Goal: Transaction & Acquisition: Purchase product/service

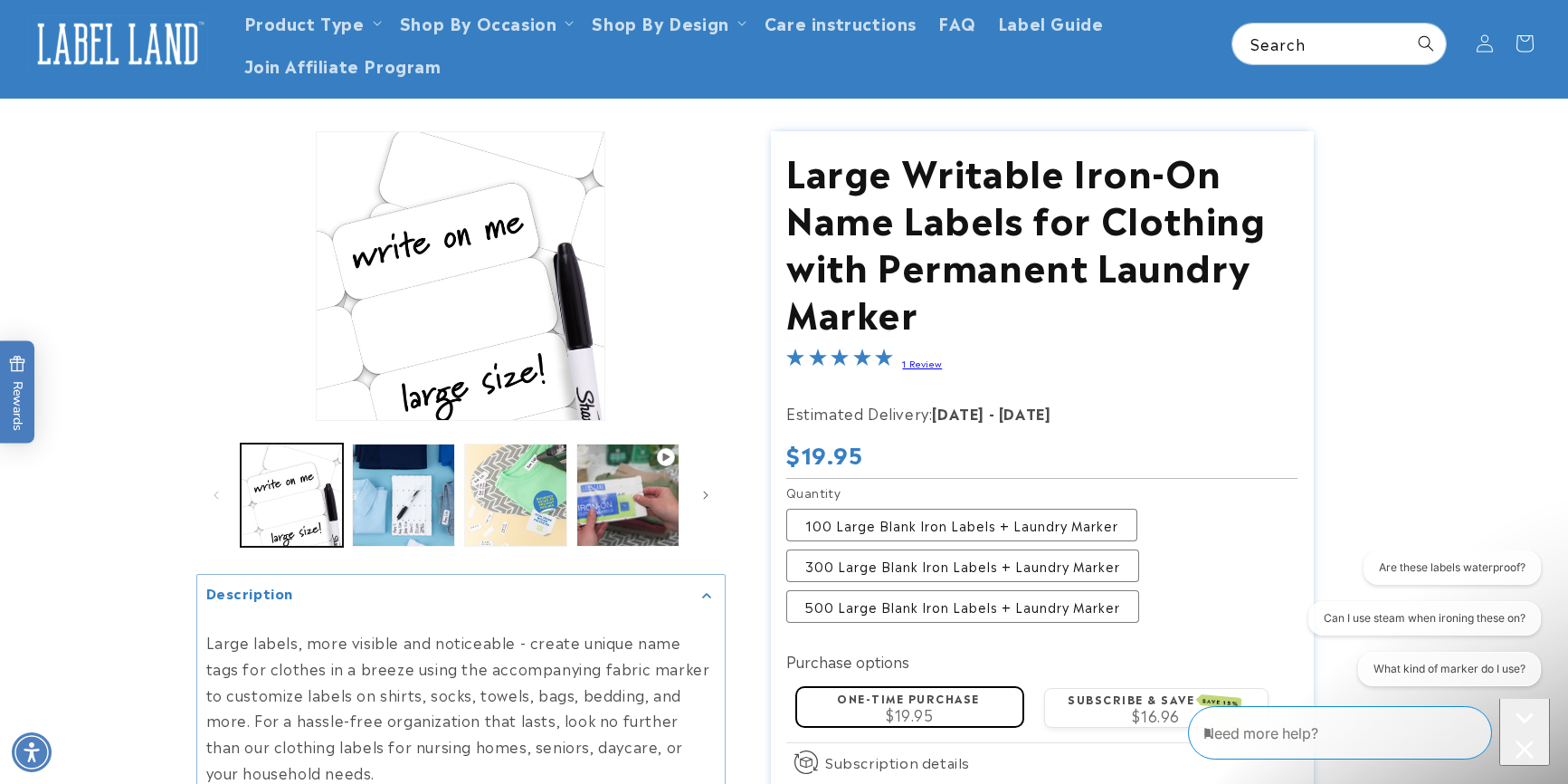
scroll to position [181, 0]
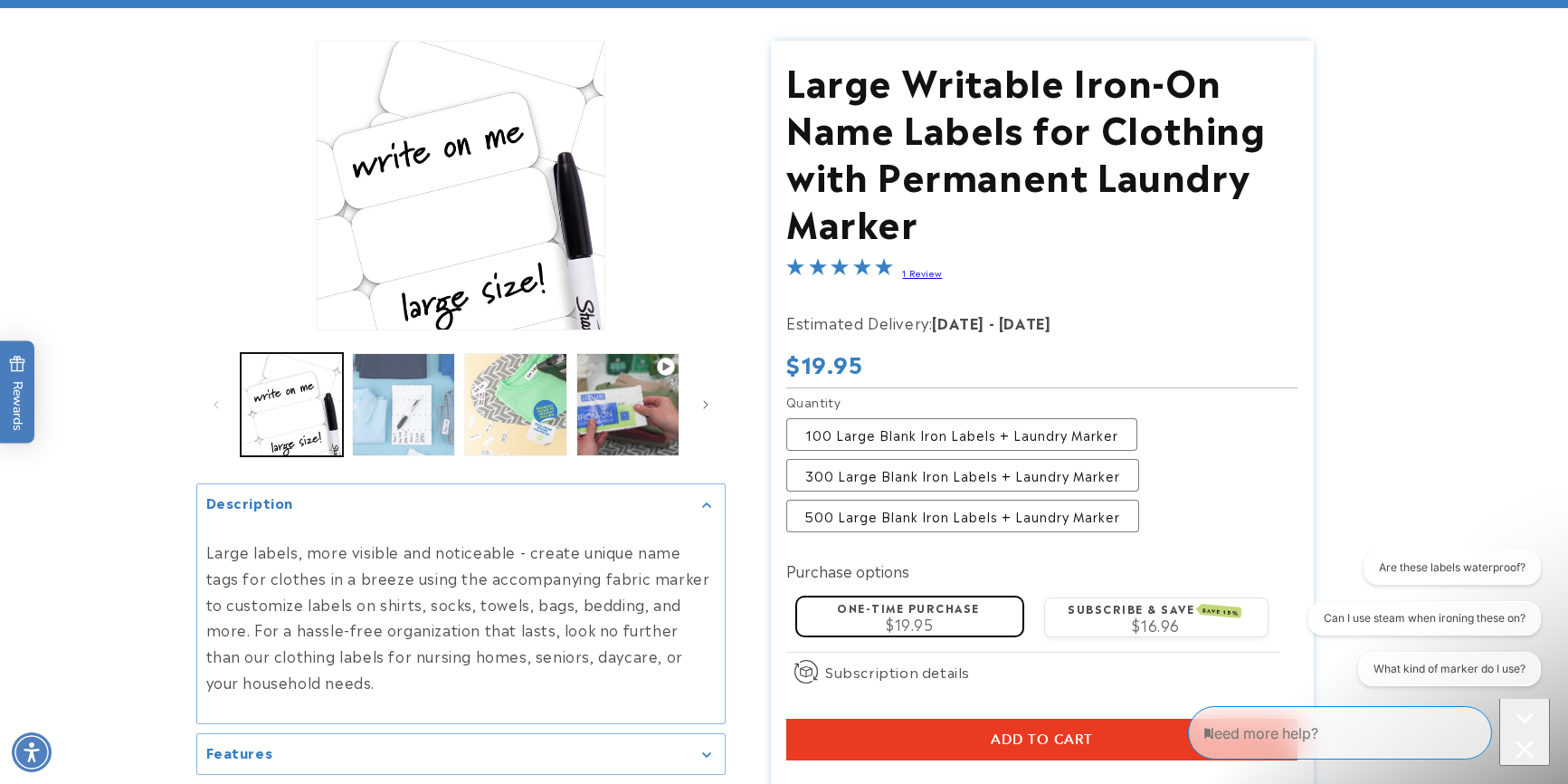
click at [420, 432] on button "Load image 2 in gallery view" at bounding box center [404, 405] width 104 height 104
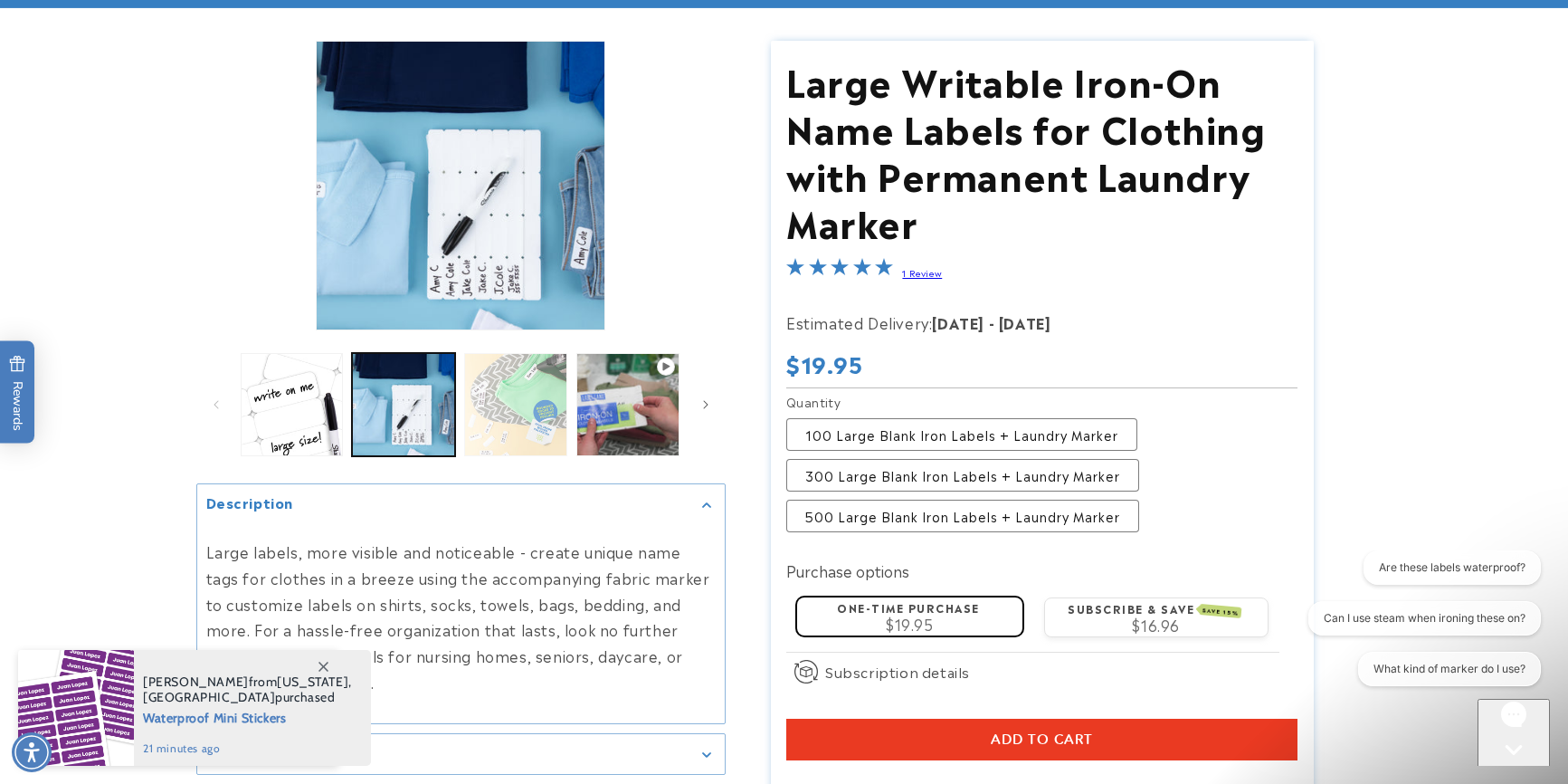
click at [514, 416] on button "Load image 3 in gallery view" at bounding box center [516, 405] width 104 height 104
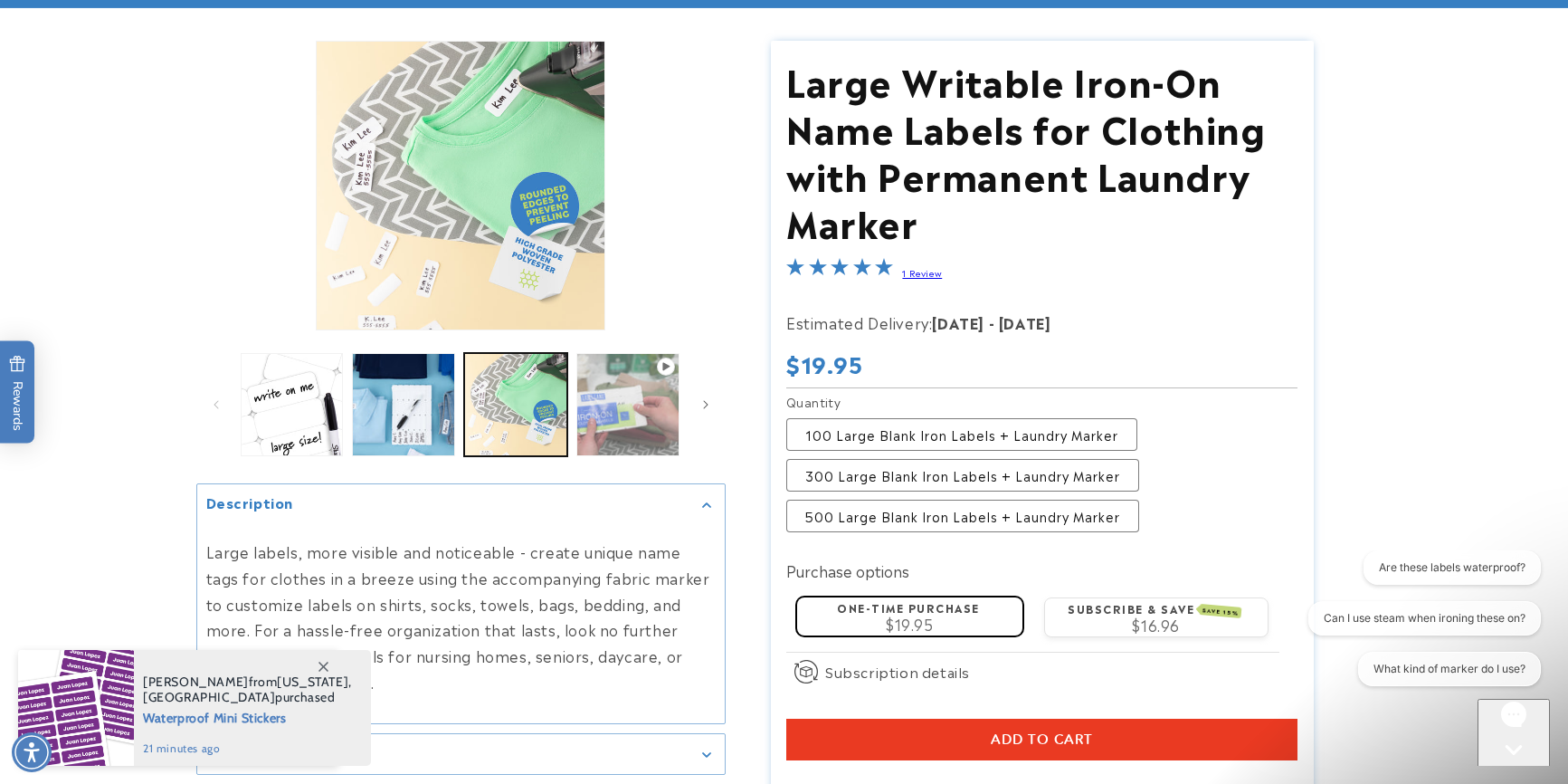
click at [662, 434] on button "Play video 1 in gallery view" at bounding box center [629, 405] width 104 height 104
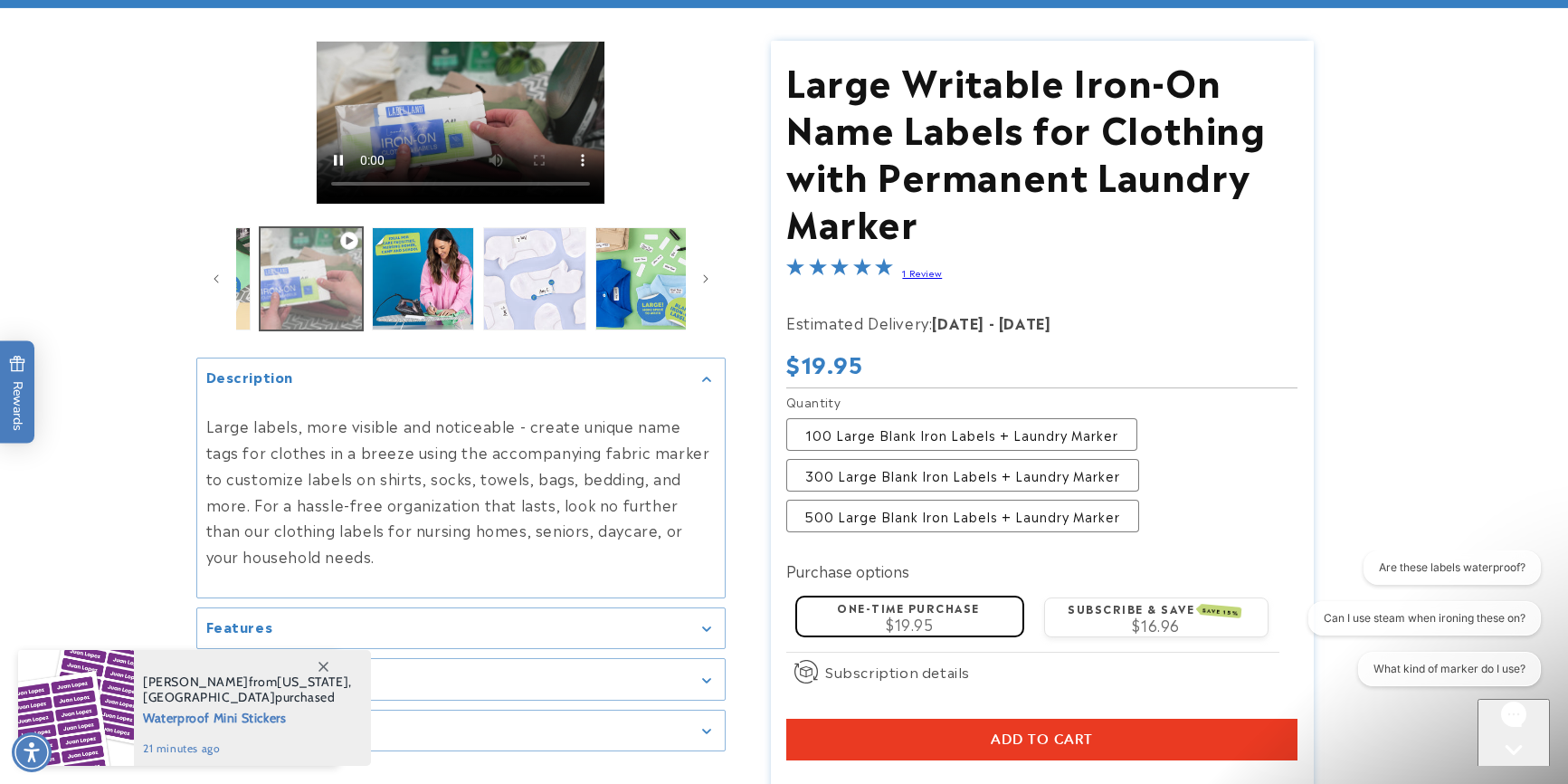
scroll to position [0, 336]
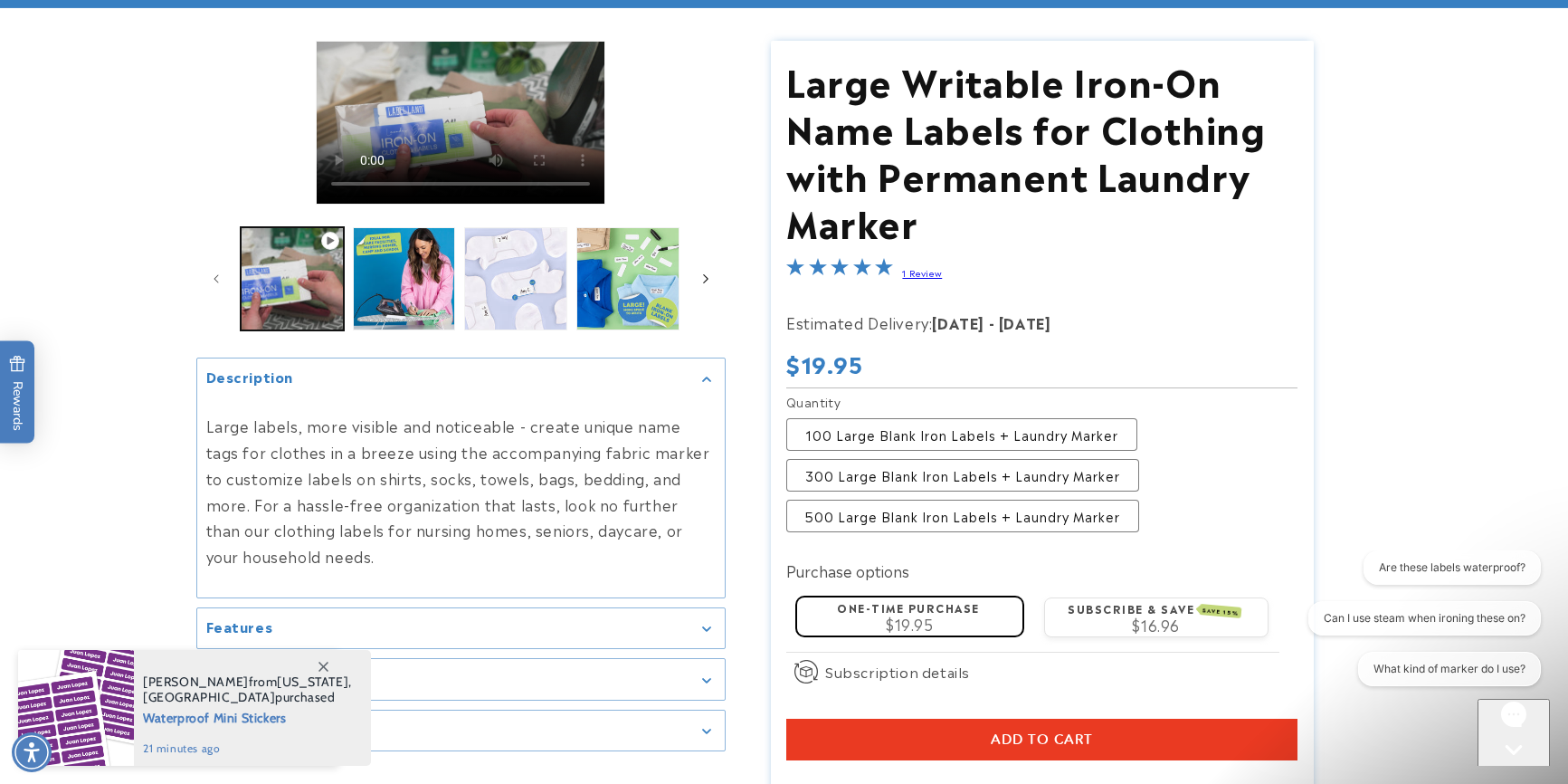
click at [705, 274] on icon "Slide right" at bounding box center [705, 278] width 7 height 20
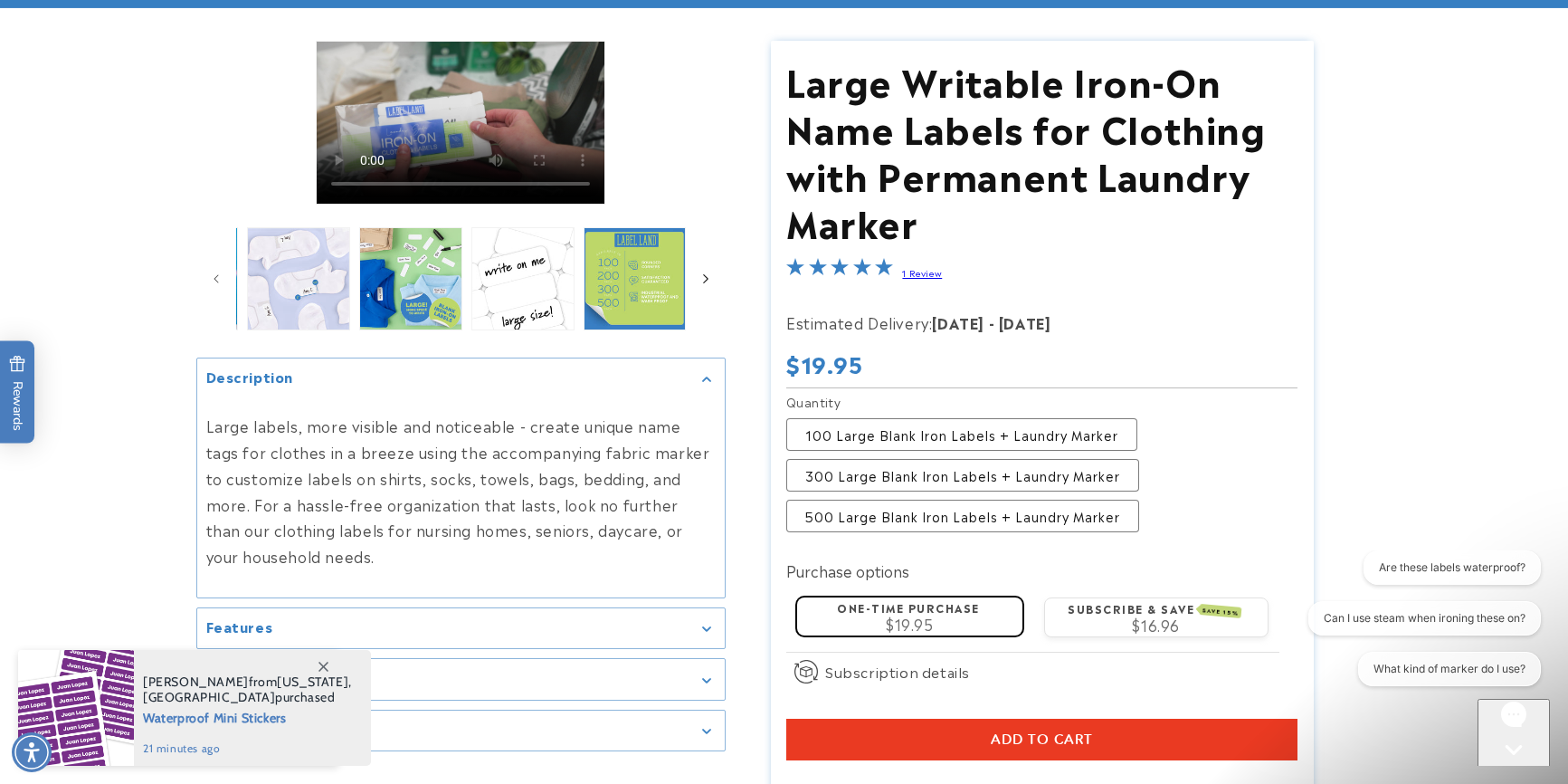
scroll to position [0, 558]
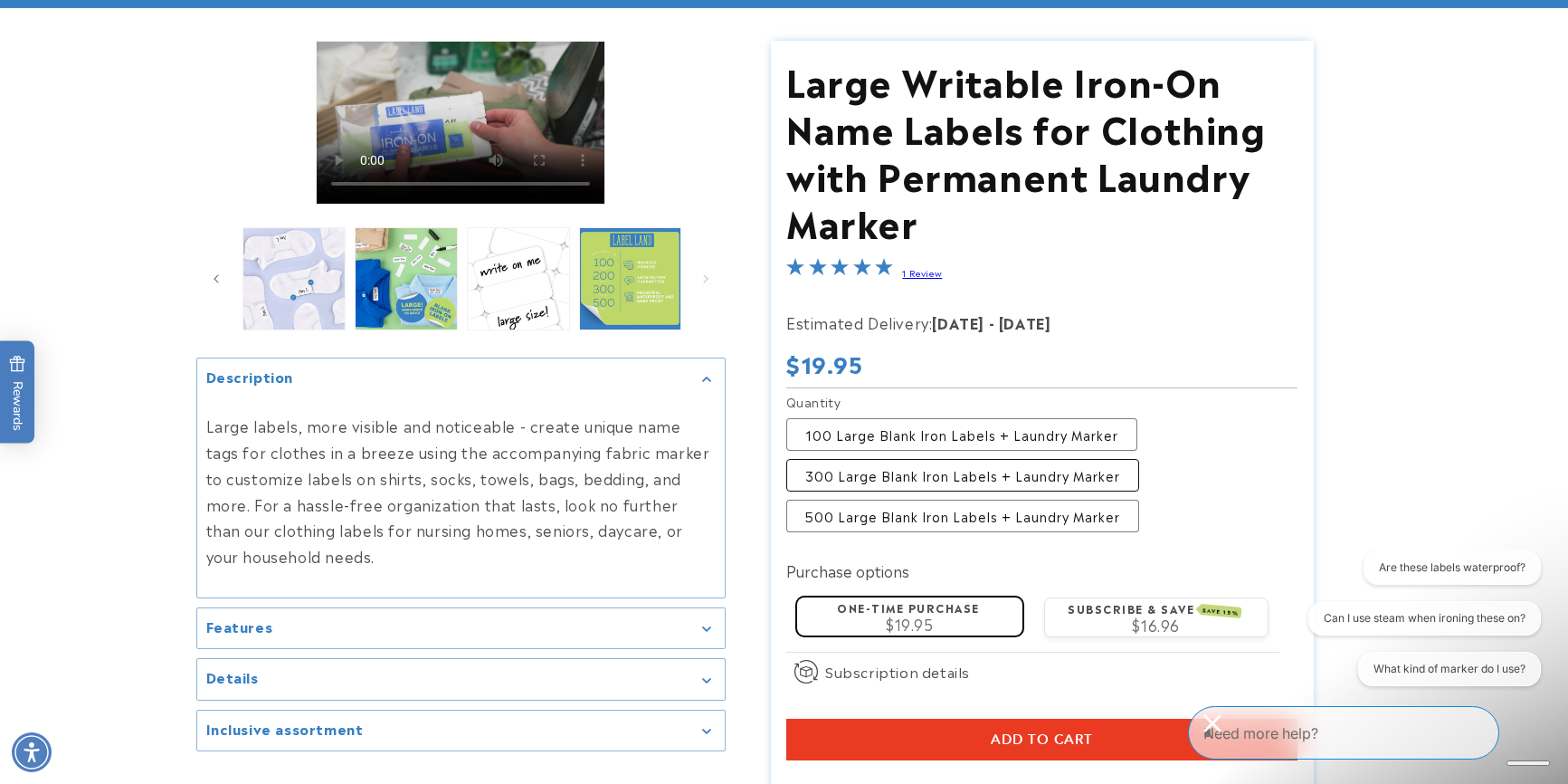
click at [899, 472] on label "300 Large Blank Iron Labels + Laundry Marker Variant sold out or unavailable" at bounding box center [962, 475] width 353 height 33
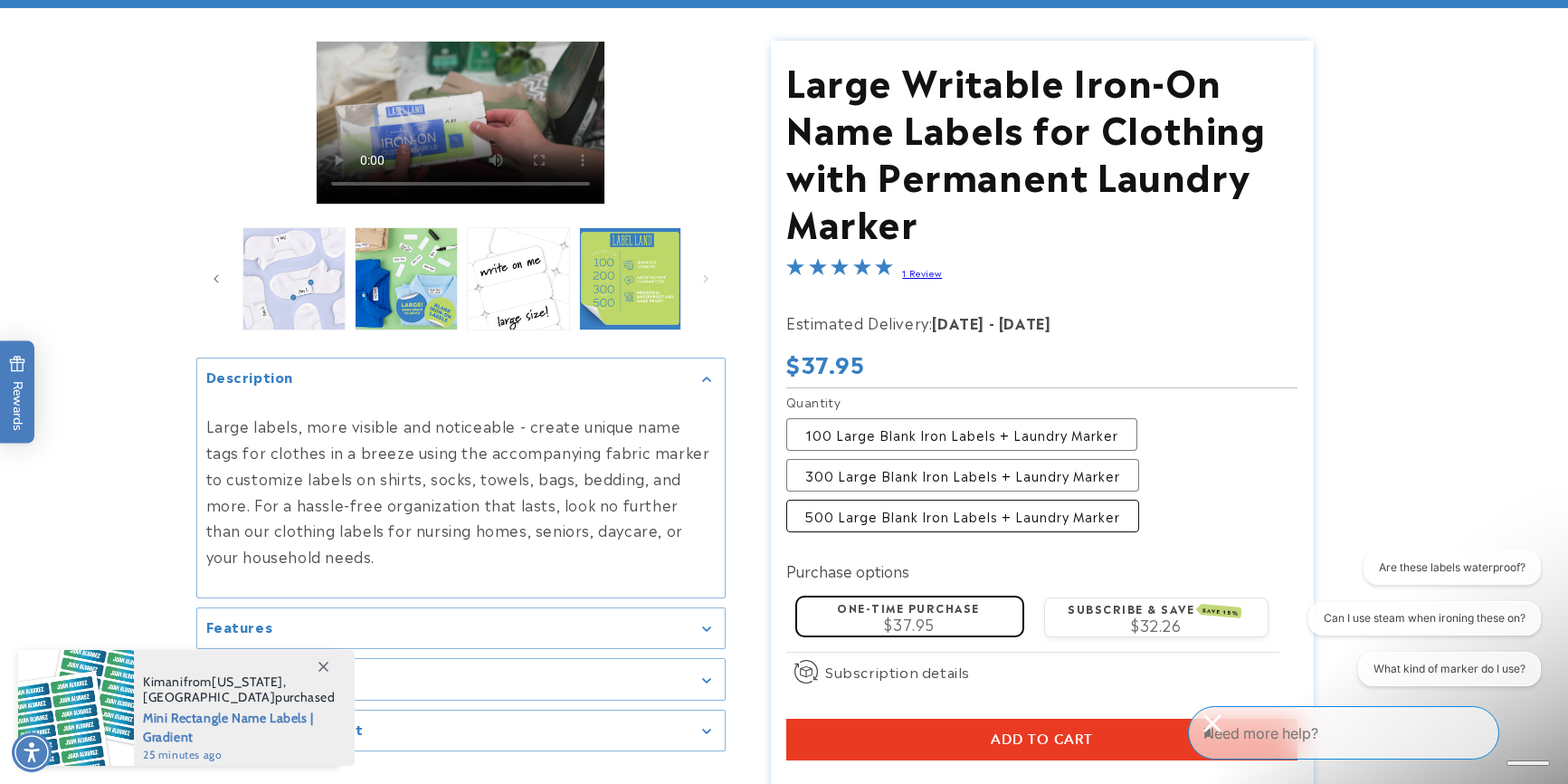
click at [917, 518] on label "500 Large Blank Iron Labels + Laundry Marker Variant sold out or unavailable" at bounding box center [962, 516] width 353 height 33
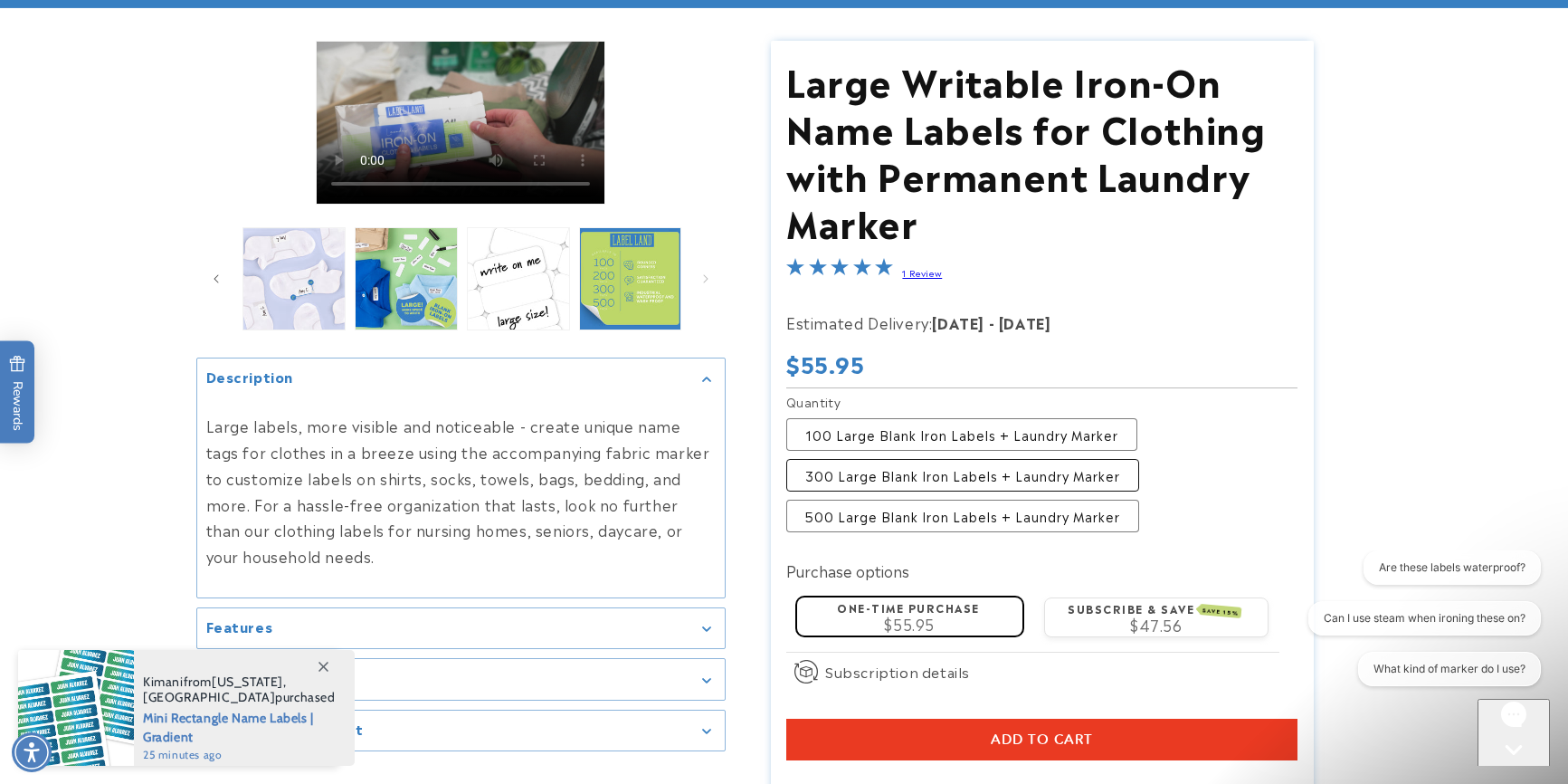
click at [962, 476] on label "300 Large Blank Iron Labels + Laundry Marker Variant sold out or unavailable" at bounding box center [962, 475] width 353 height 33
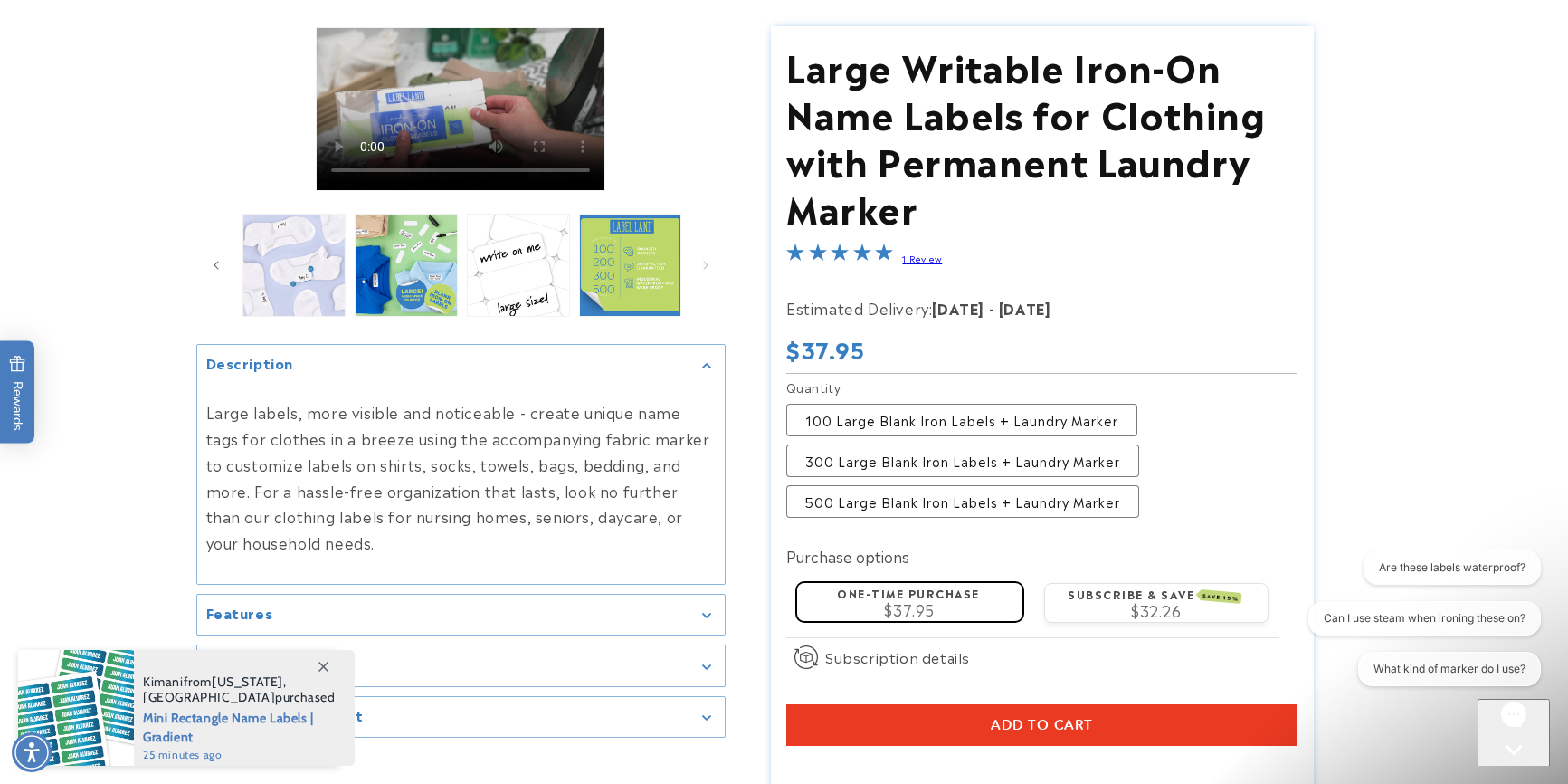
scroll to position [181, 0]
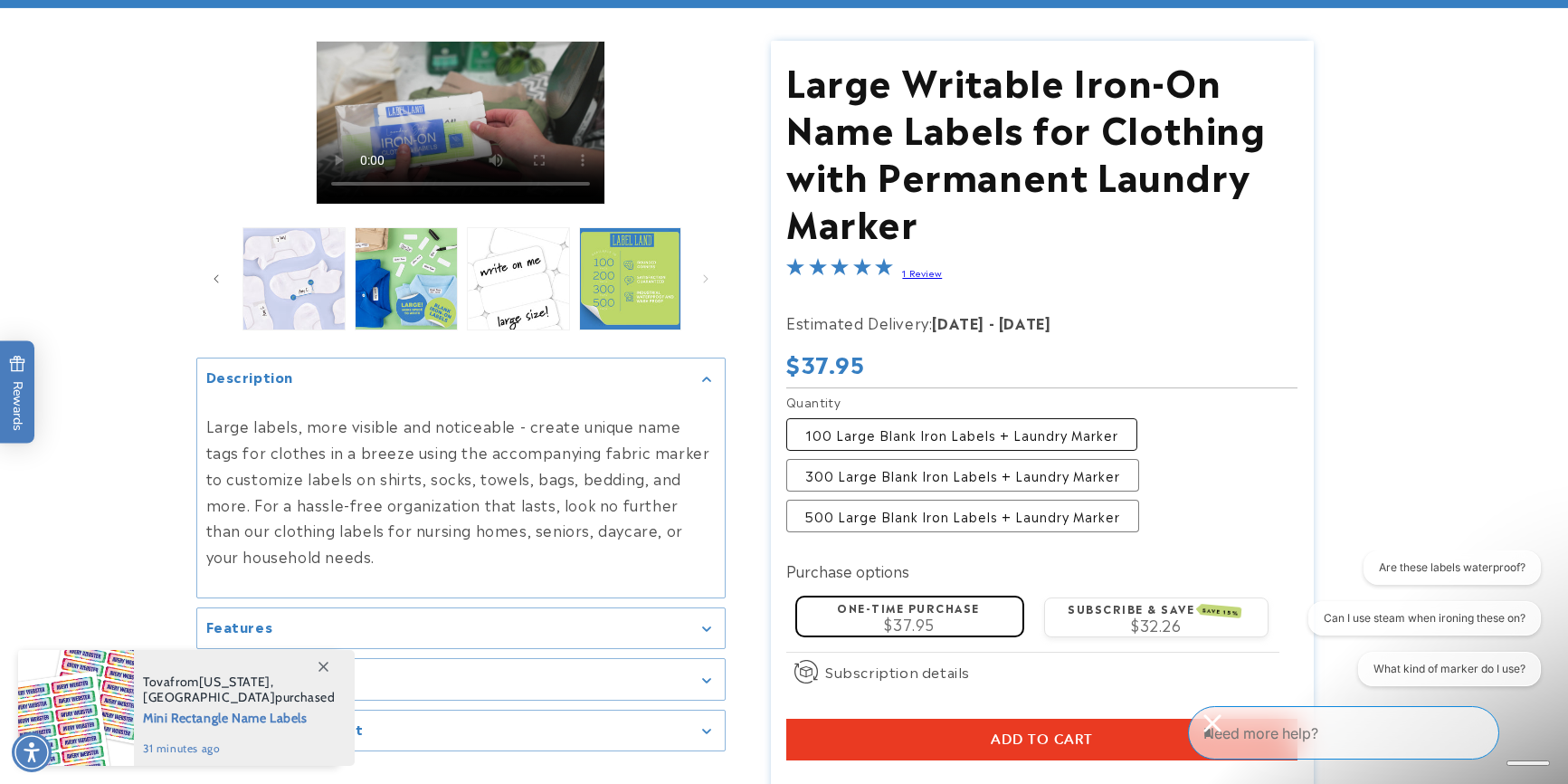
click at [911, 440] on label "100 Large Blank Iron Labels + Laundry Marker Variant sold out or unavailable" at bounding box center [962, 435] width 351 height 33
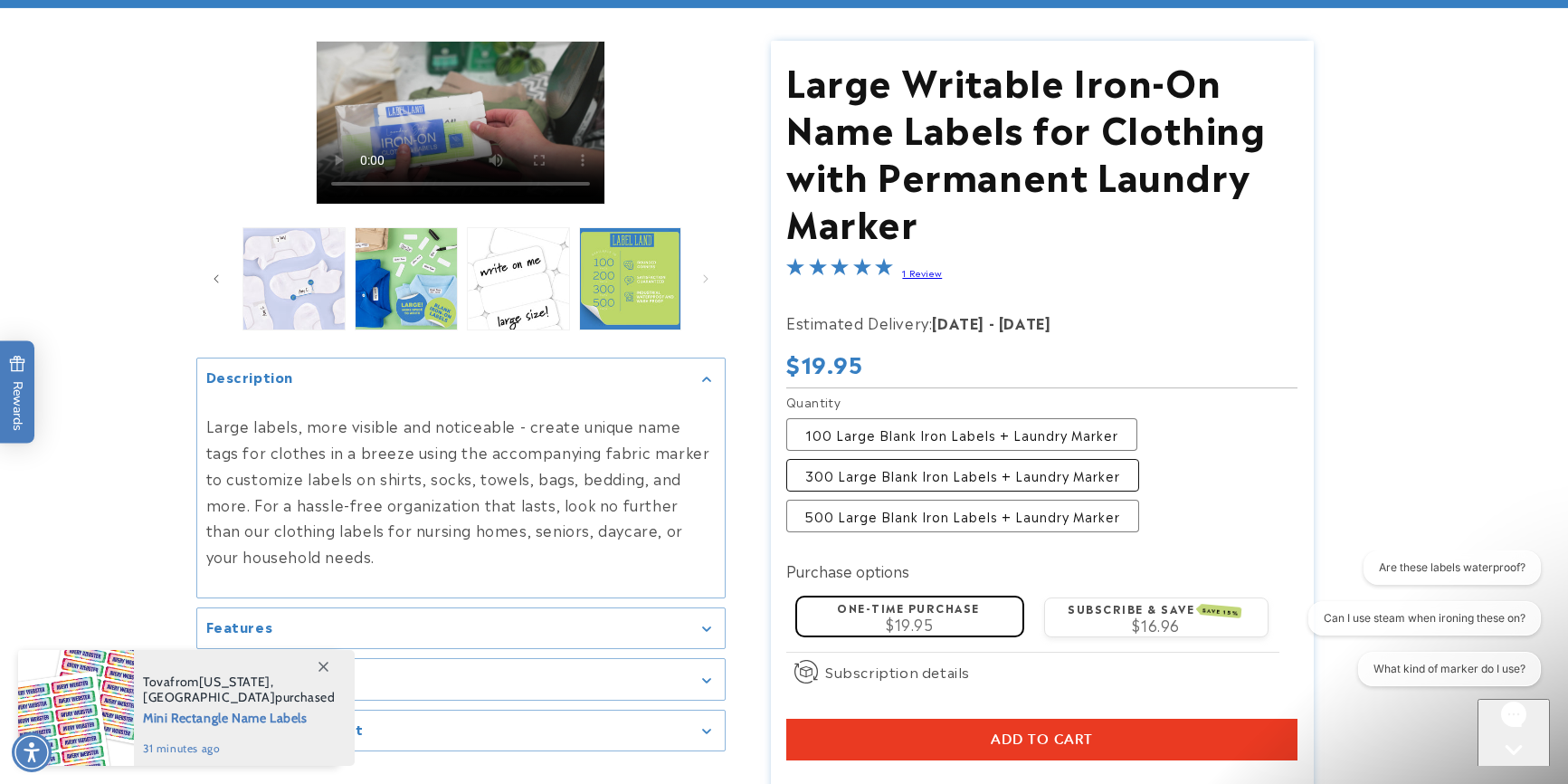
click at [920, 478] on label "300 Large Blank Iron Labels + Laundry Marker Variant sold out or unavailable" at bounding box center [962, 475] width 353 height 33
click at [964, 516] on label "500 Large Blank Iron Labels + Laundry Marker Variant sold out or unavailable" at bounding box center [962, 516] width 353 height 33
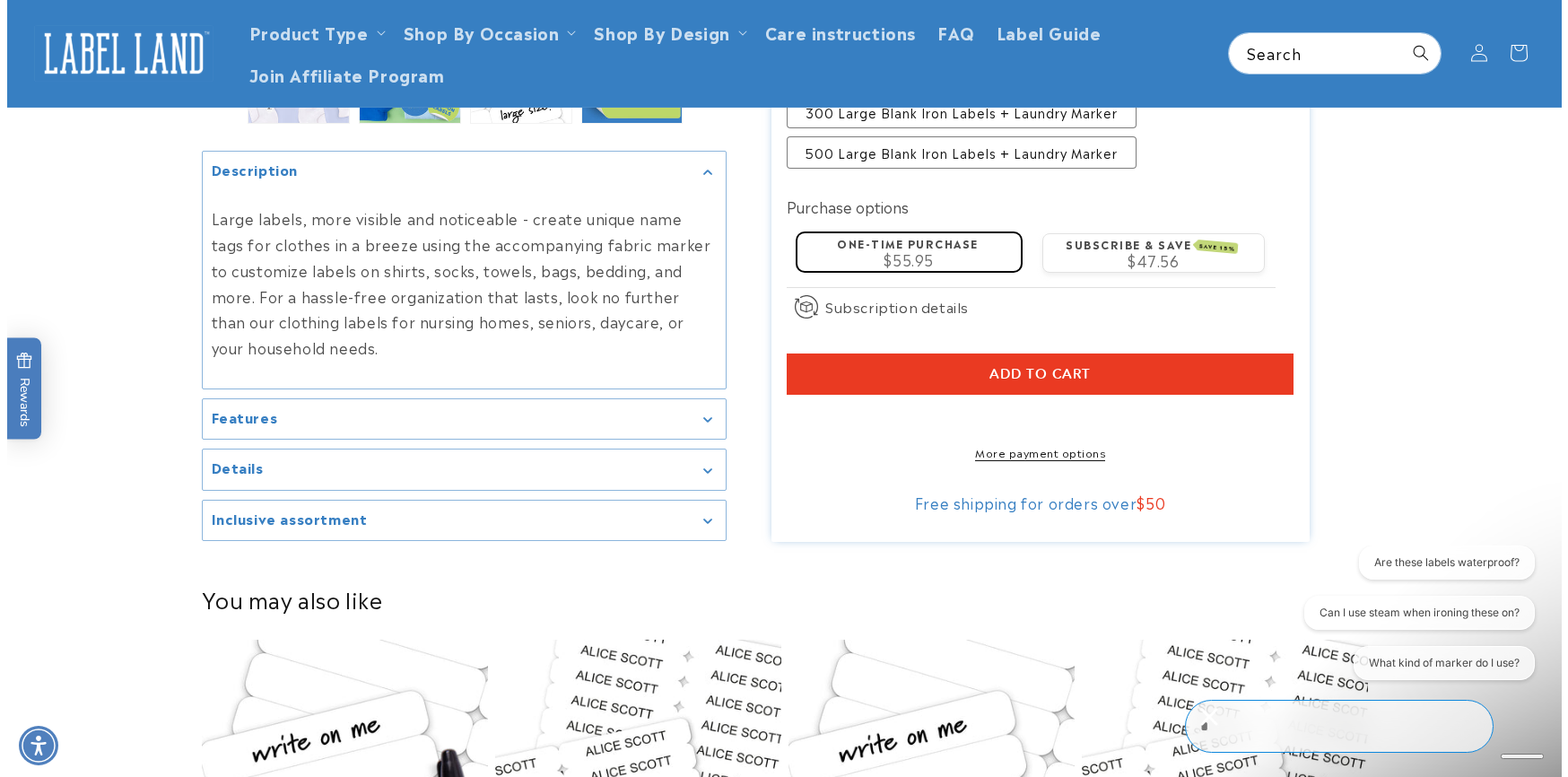
scroll to position [448, 0]
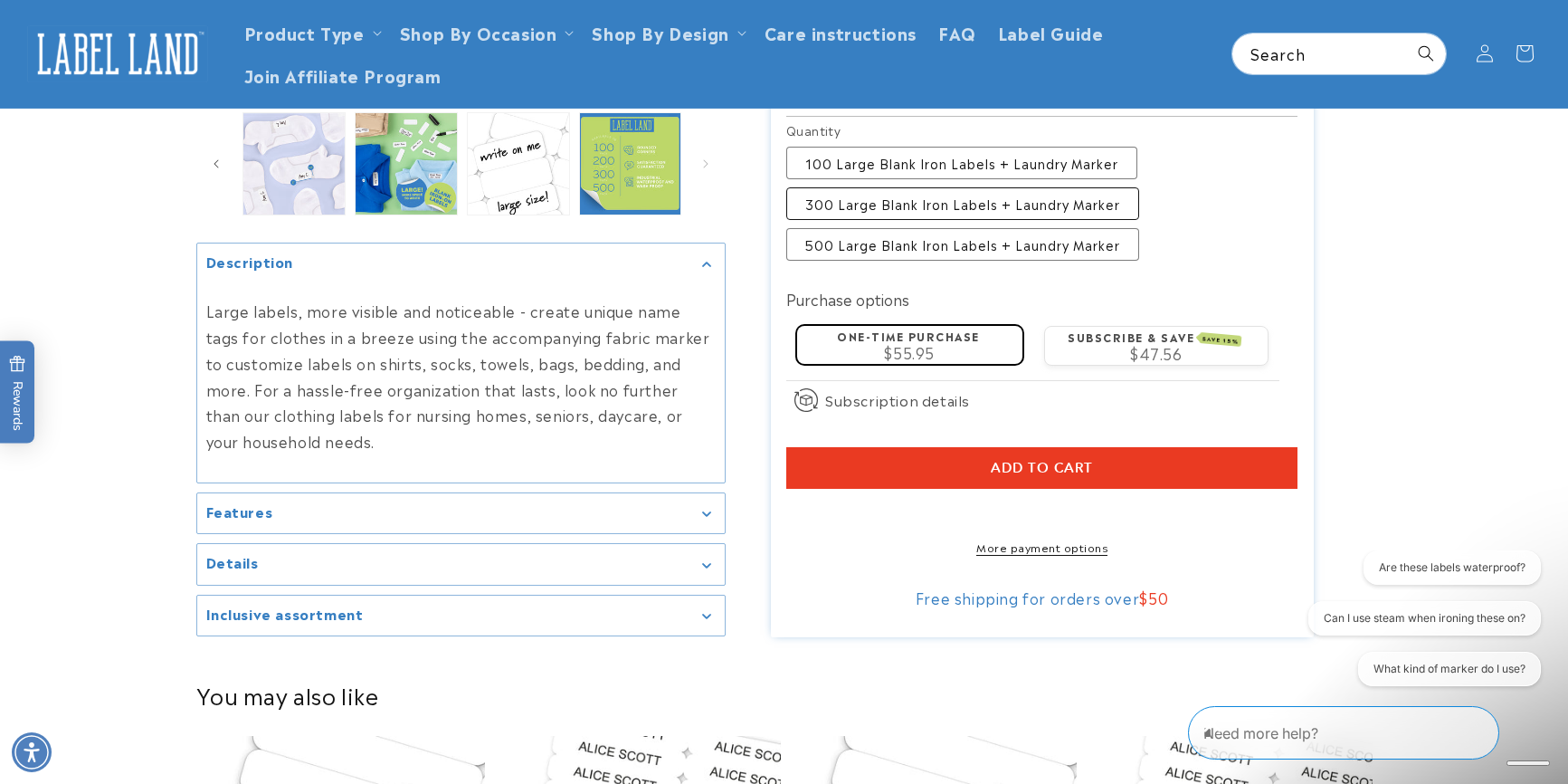
click at [909, 202] on label "300 Large Blank Iron Labels + Laundry Marker Variant sold out or unavailable" at bounding box center [962, 203] width 353 height 33
click at [909, 237] on label "500 Large Blank Iron Labels + Laundry Marker Variant sold out or unavailable" at bounding box center [962, 245] width 353 height 33
click at [896, 214] on label "300 Large Blank Iron Labels + Laundry Marker Variant sold out or unavailable" at bounding box center [962, 203] width 353 height 33
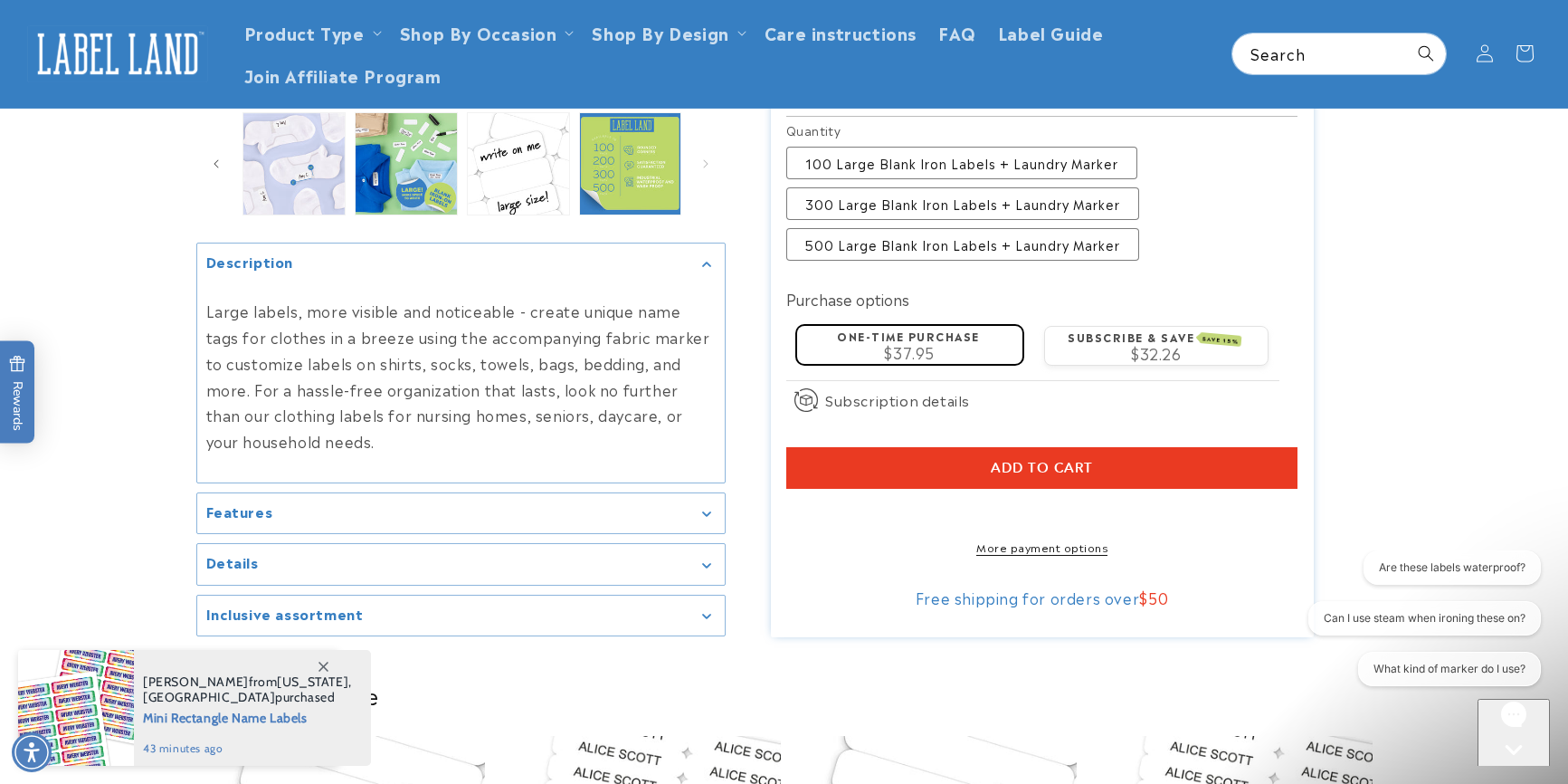
click at [1043, 468] on span "Add to cart" at bounding box center [1042, 467] width 103 height 16
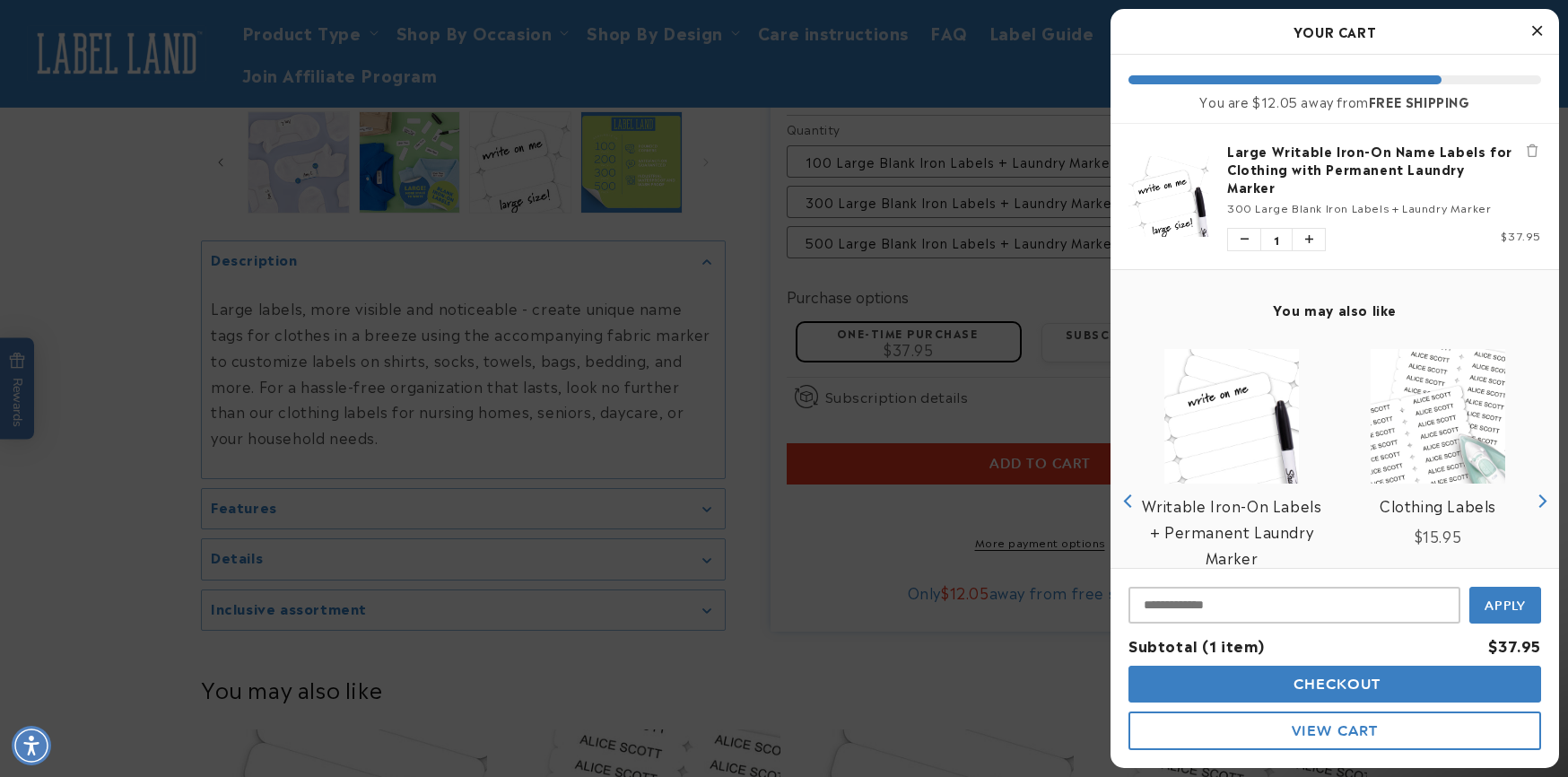
click at [1339, 723] on span "View Cart" at bounding box center [1335, 730] width 87 height 17
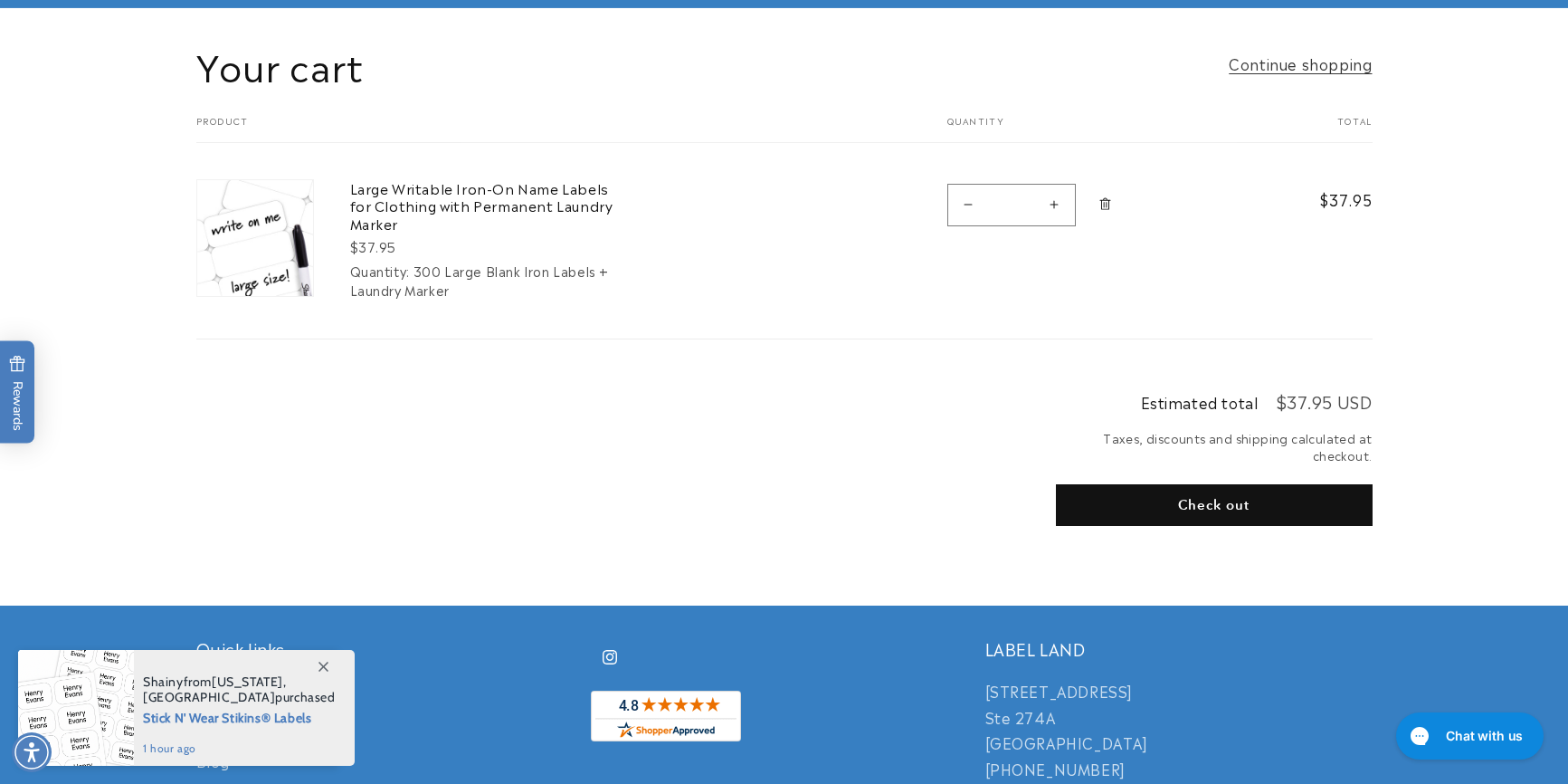
click at [1251, 502] on button "Check out" at bounding box center [1214, 504] width 317 height 41
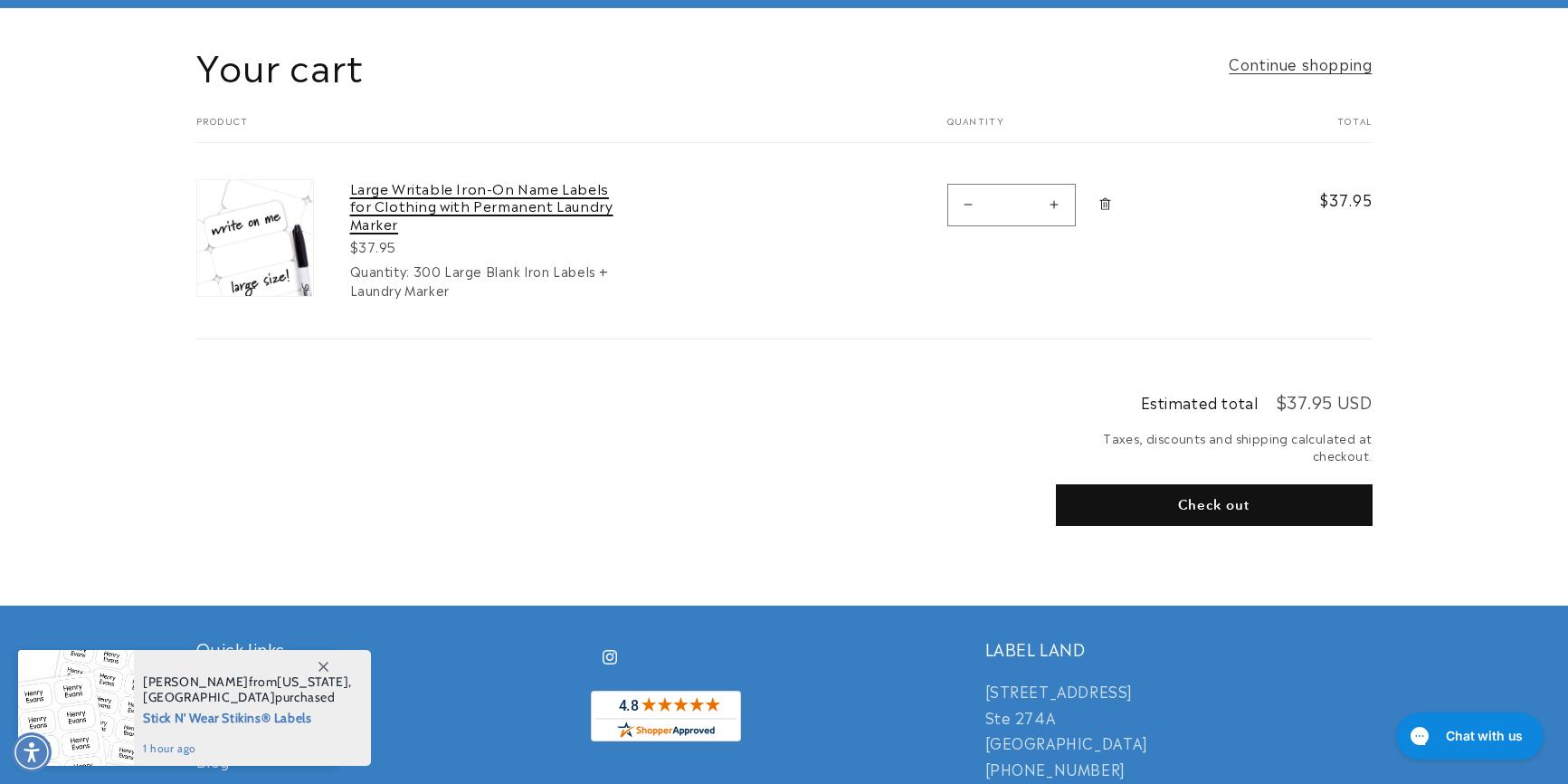
click at [529, 200] on link "Large Writable Iron-On Name Labels for Clothing with Permanent Laundry Marker" at bounding box center [486, 206] width 272 height 54
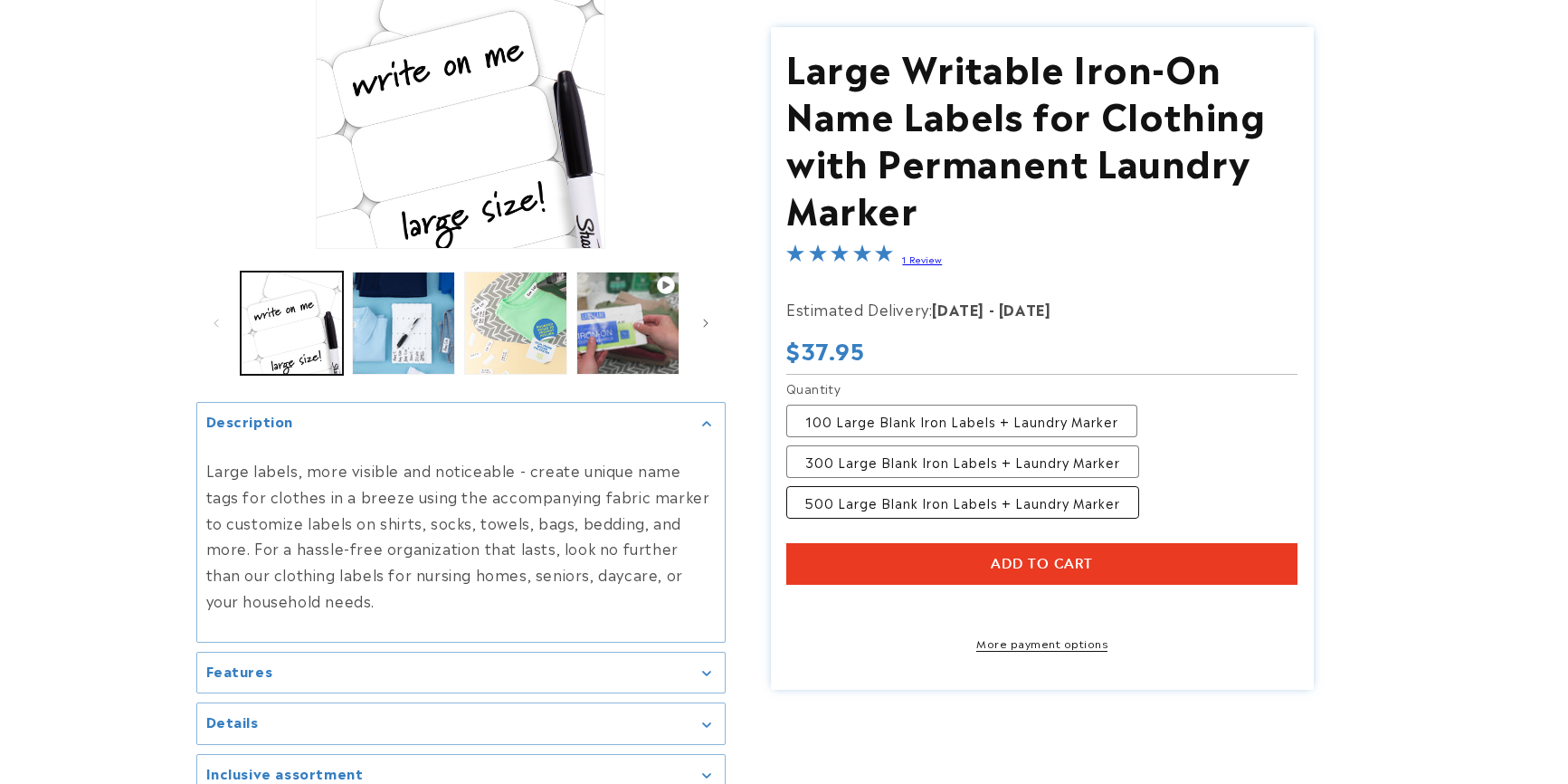
scroll to position [272, 0]
click at [930, 502] on label "500 Large Blank Iron Labels + Laundry Marker Variant sold out or unavailable" at bounding box center [962, 503] width 353 height 33
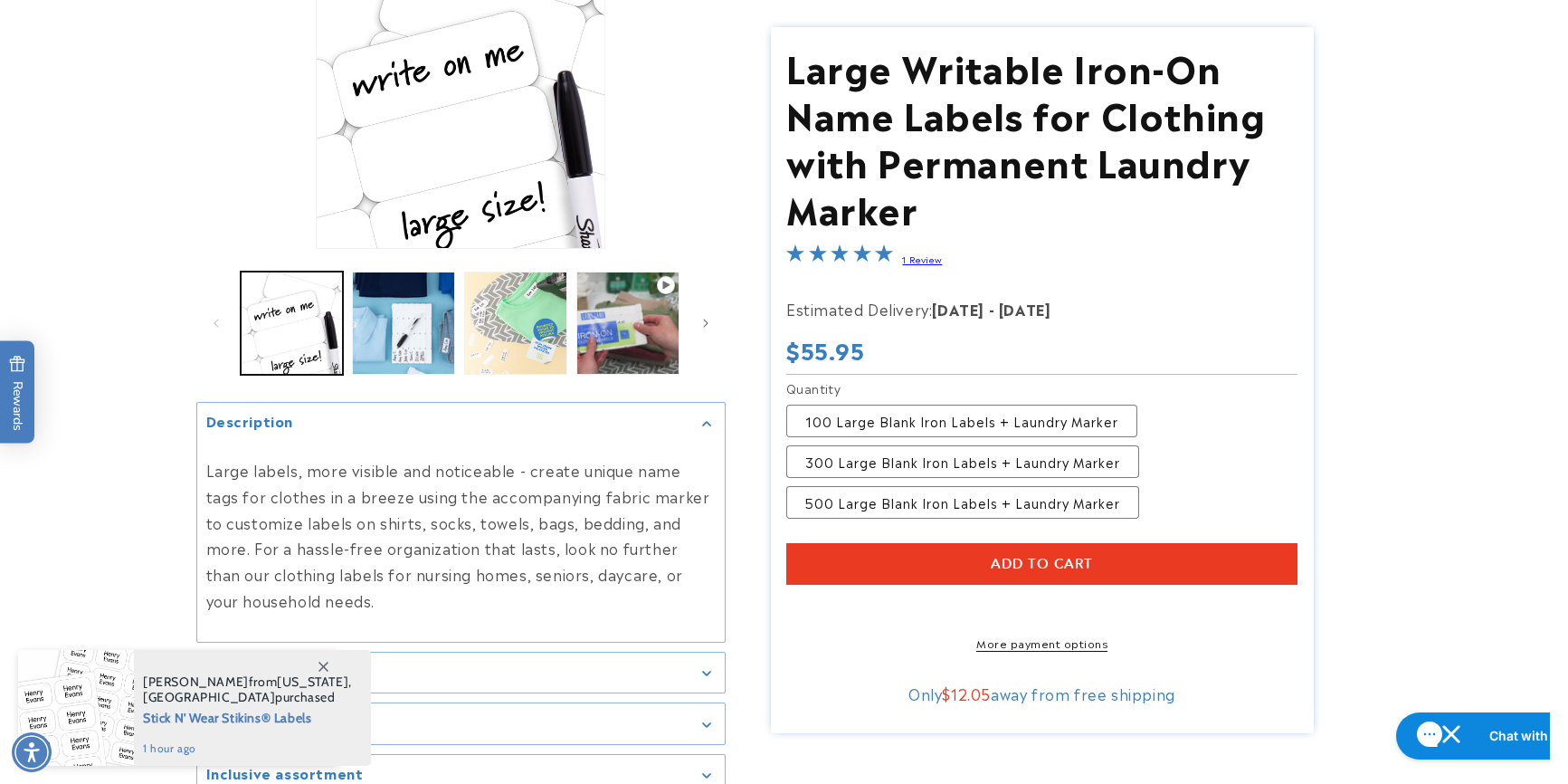
click at [1009, 561] on span "Add to cart" at bounding box center [1042, 564] width 103 height 16
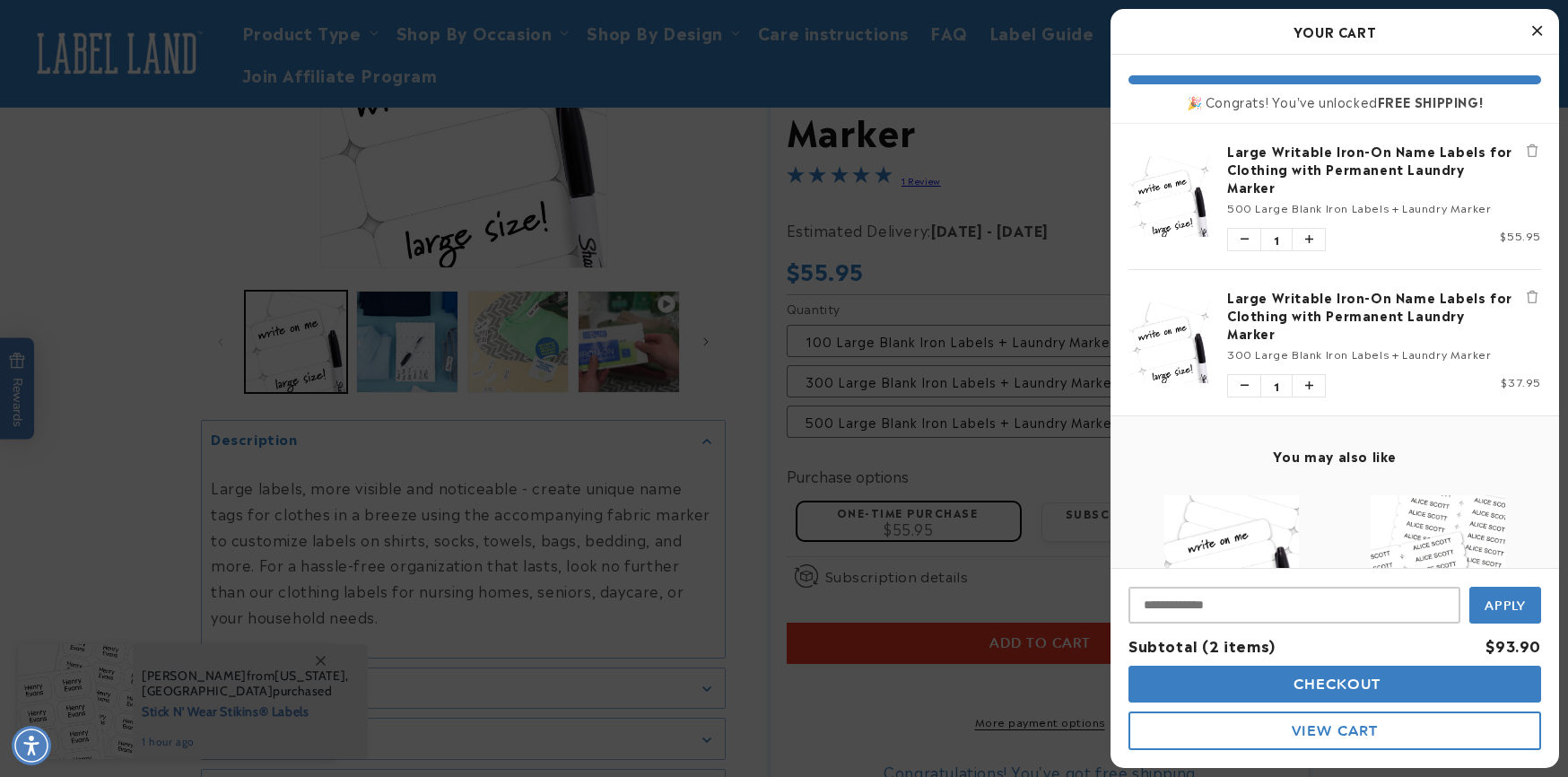
click at [1527, 293] on icon "Remove Large Writable Iron-On Name Labels for Clothing with Permanent Laundry M…" at bounding box center [1532, 297] width 10 height 12
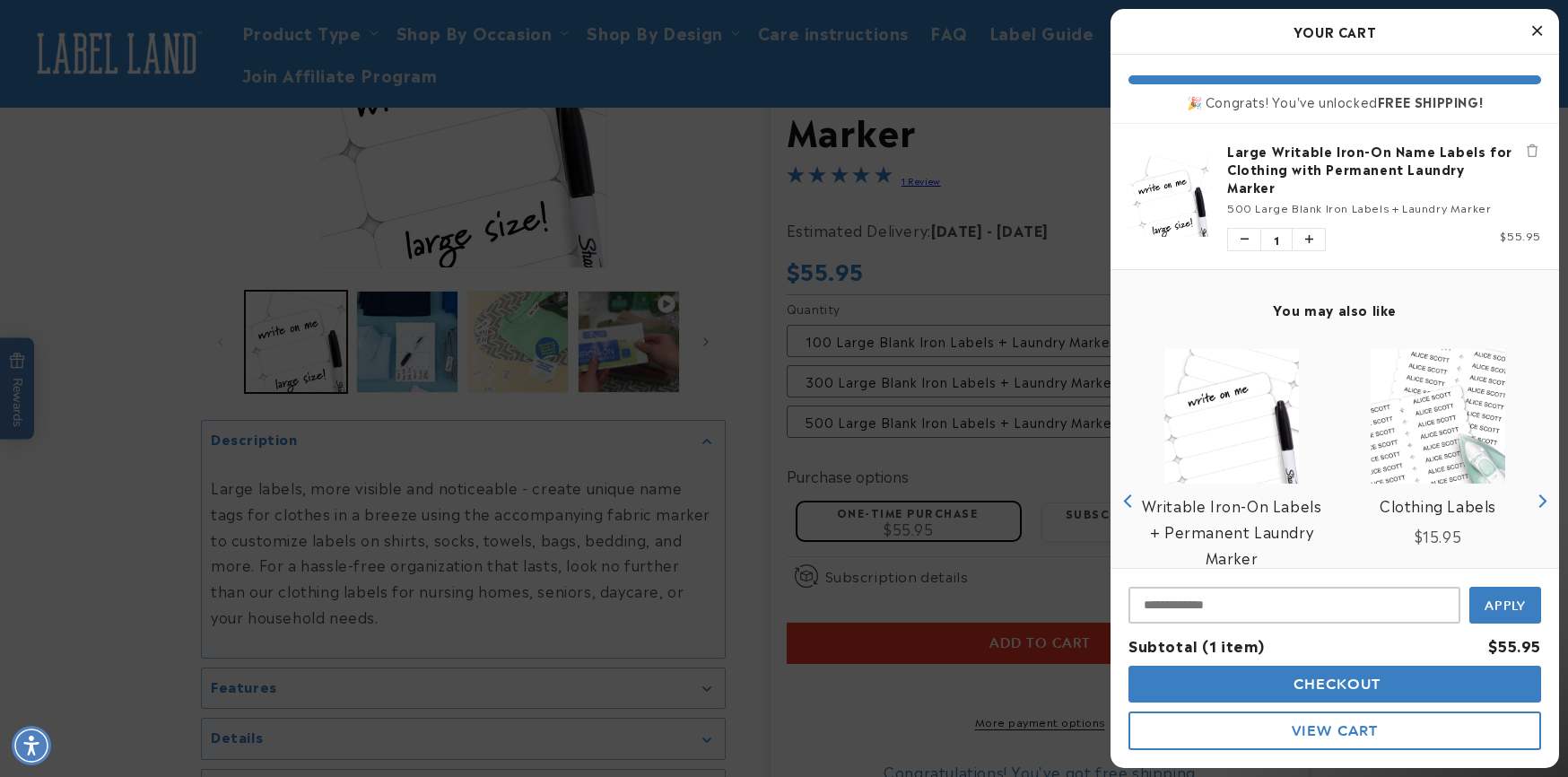
drag, startPoint x: 1368, startPoint y: 680, endPoint x: 1368, endPoint y: 743, distance: 63.0
click at [1368, 743] on div "Checkout View Cart" at bounding box center [1335, 708] width 413 height 85
click at [1375, 684] on span "Checkout" at bounding box center [1335, 684] width 92 height 17
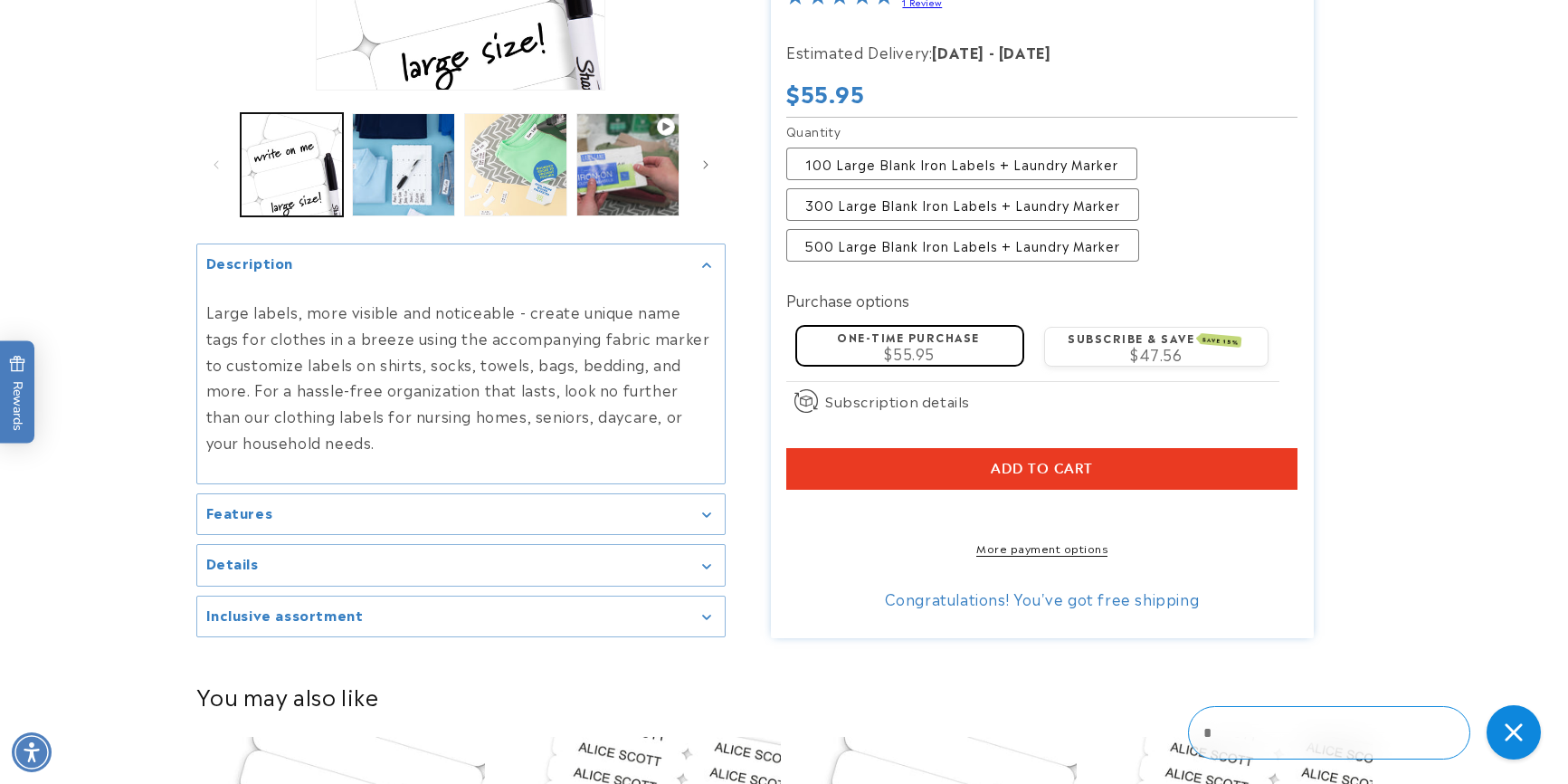
scroll to position [452, 0]
click at [708, 517] on icon "Gallery Viewer" at bounding box center [706, 515] width 9 height 6
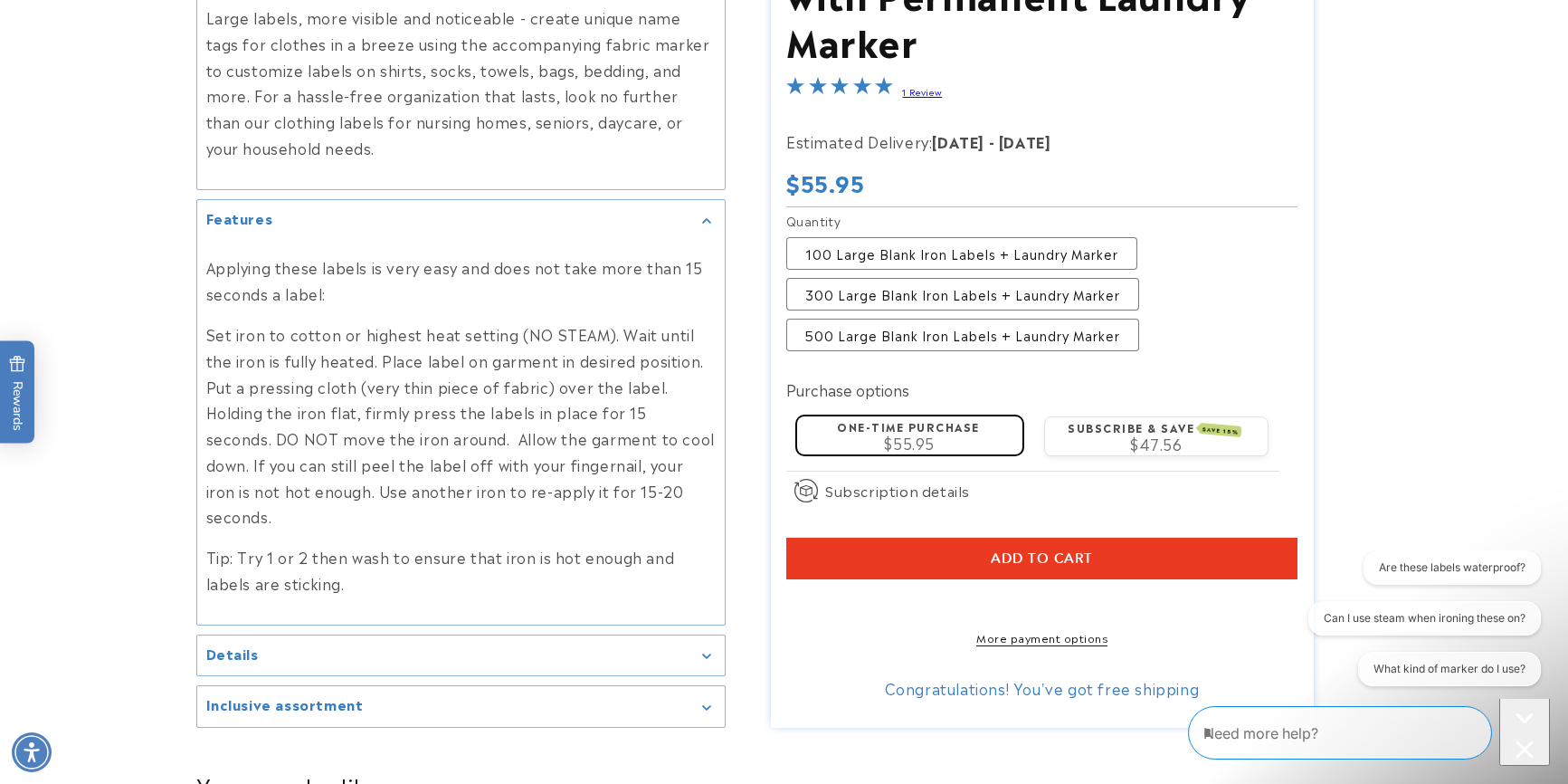
scroll to position [815, 0]
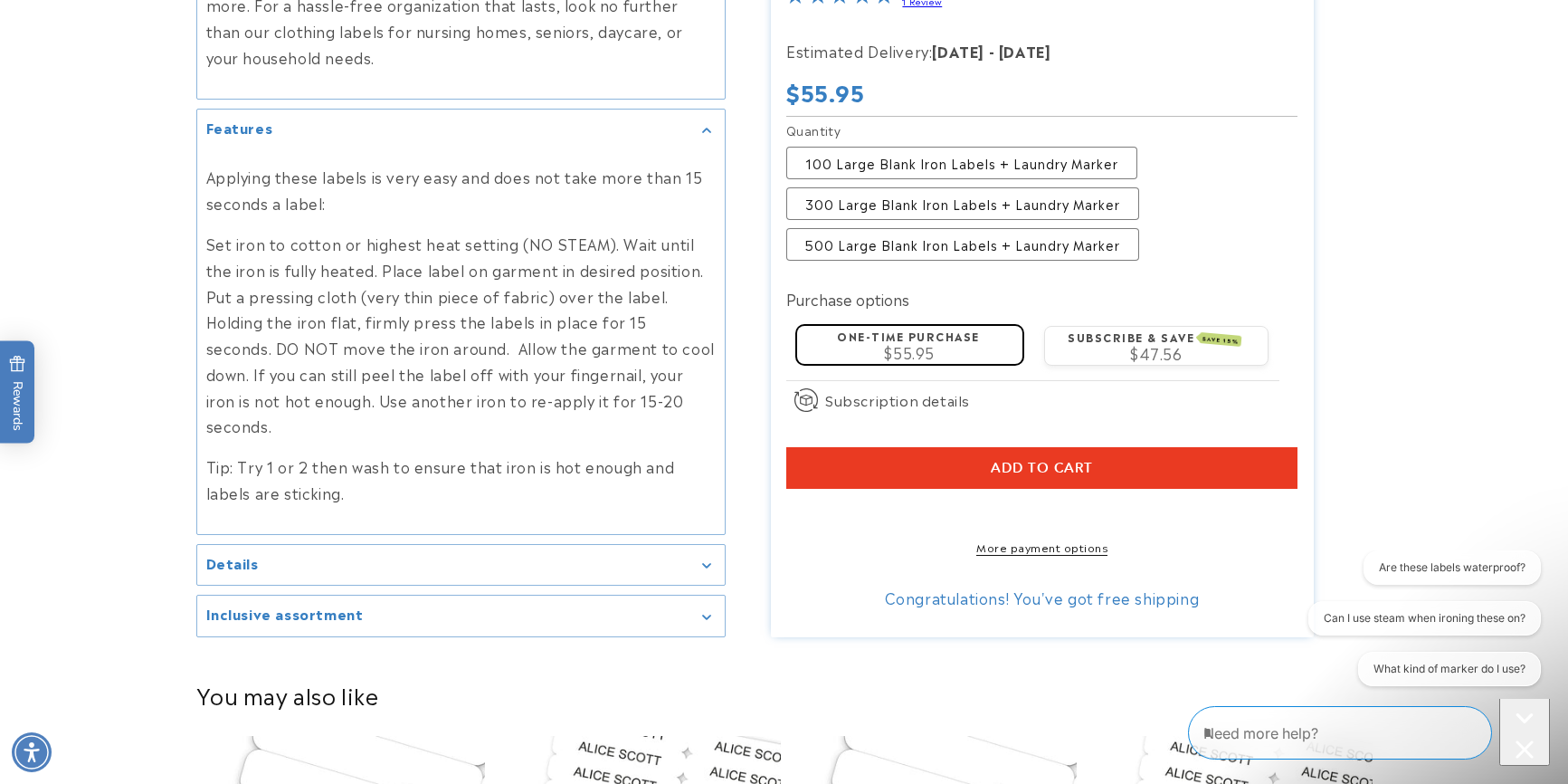
click at [692, 558] on div "Details" at bounding box center [461, 565] width 510 height 13
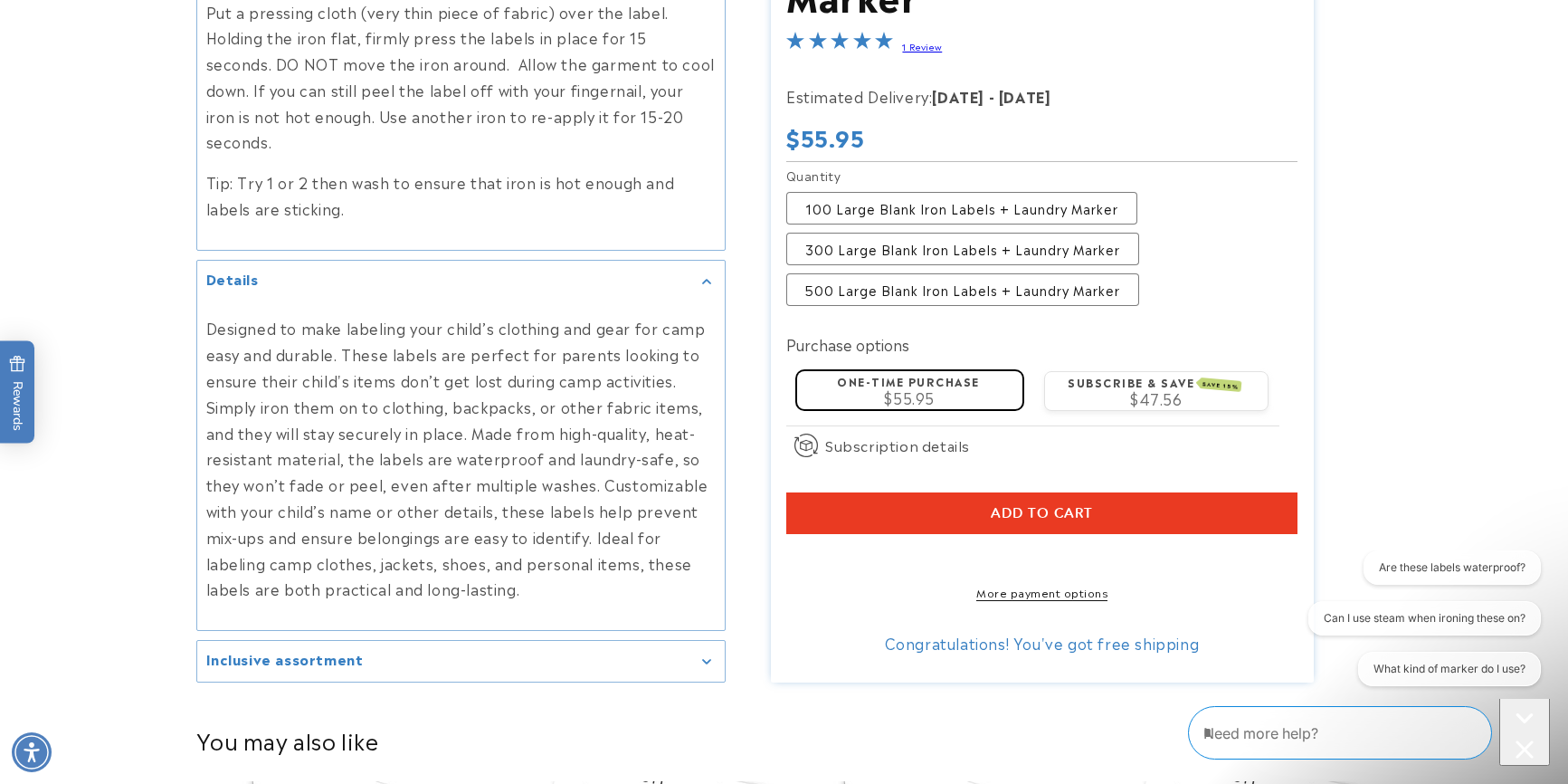
scroll to position [1176, 0]
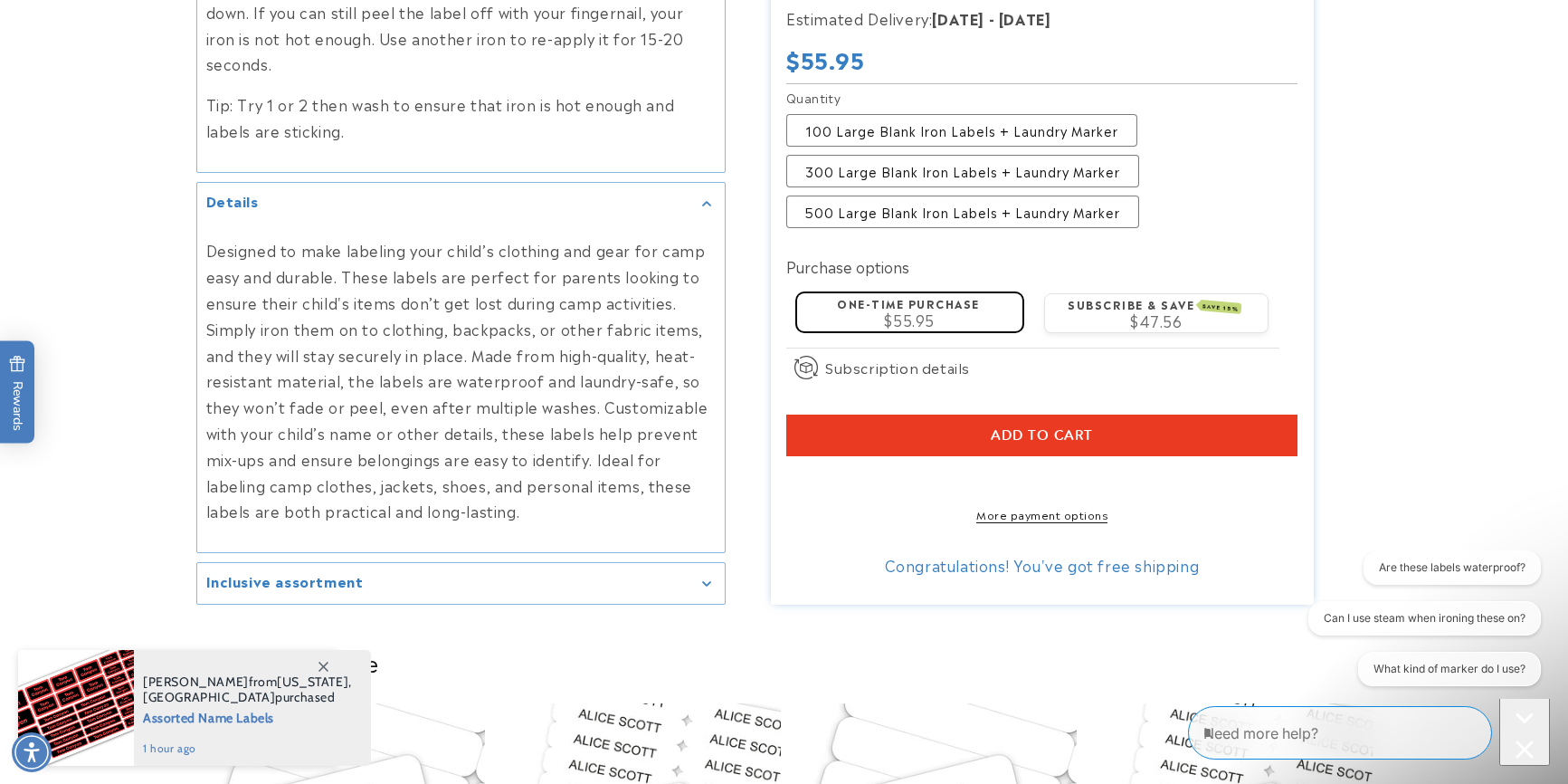
click at [707, 577] on div "Inclusive assortment" at bounding box center [461, 583] width 510 height 13
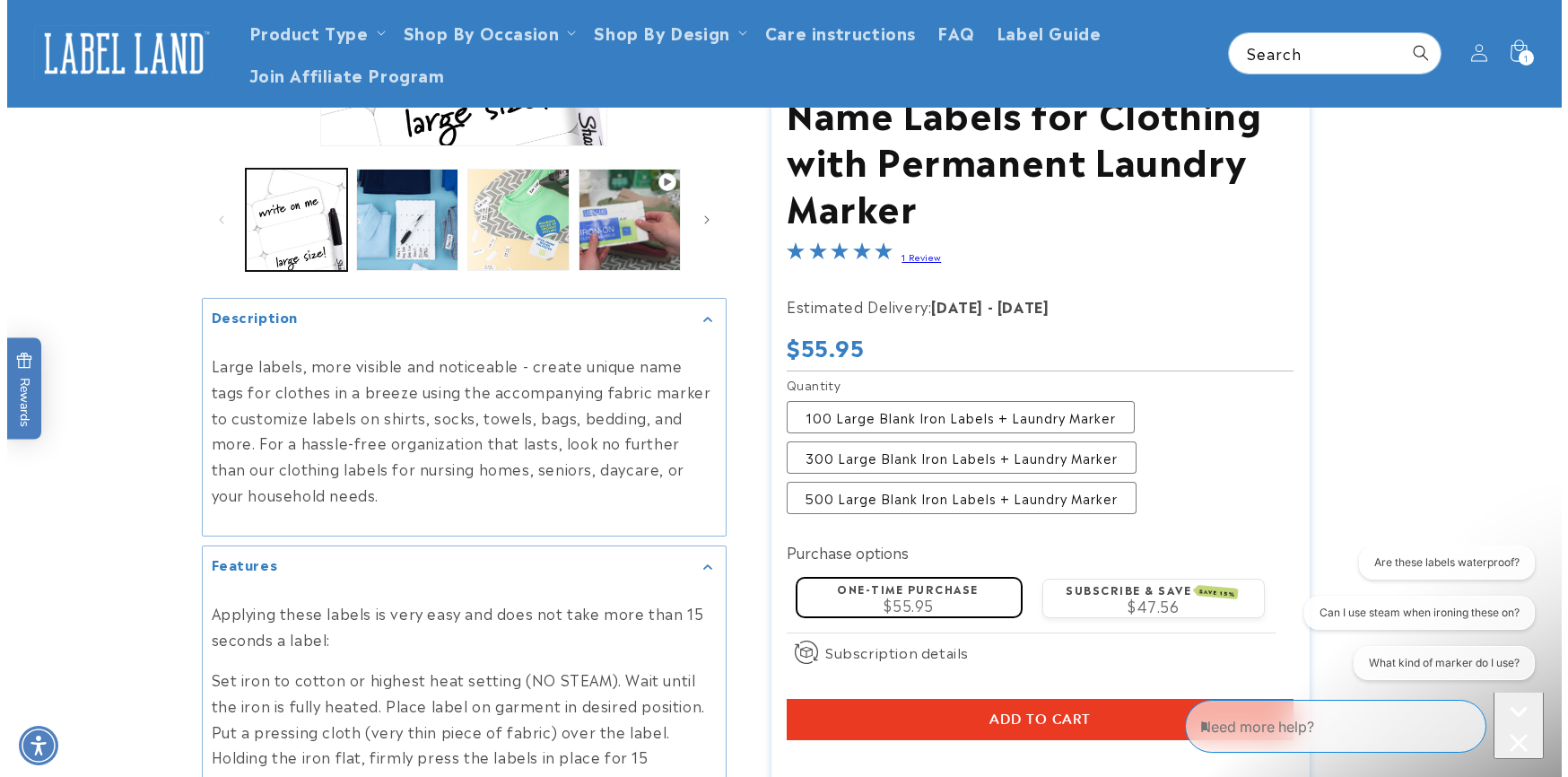
scroll to position [359, 0]
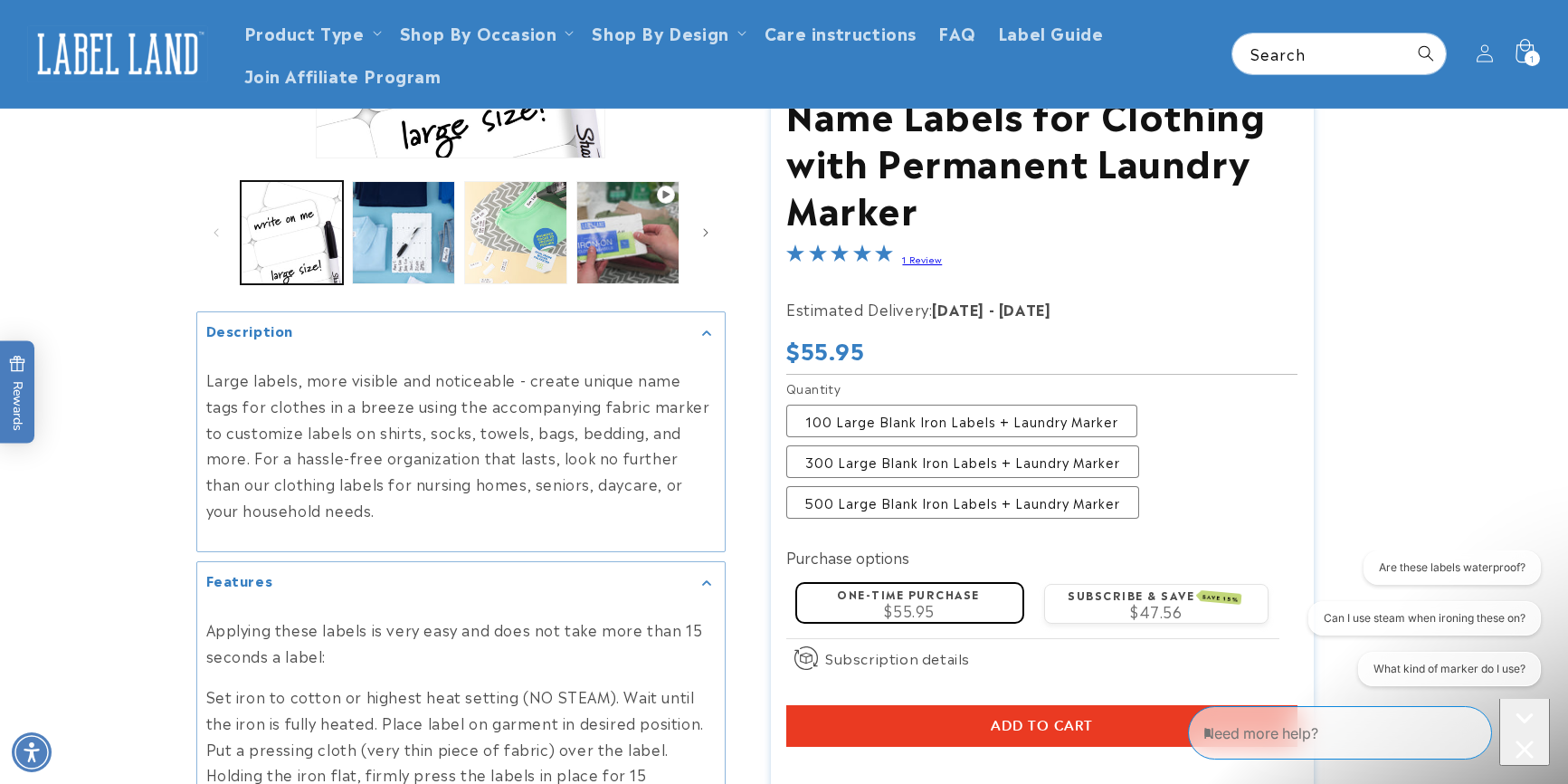
click at [1516, 56] on icon at bounding box center [1525, 51] width 18 height 24
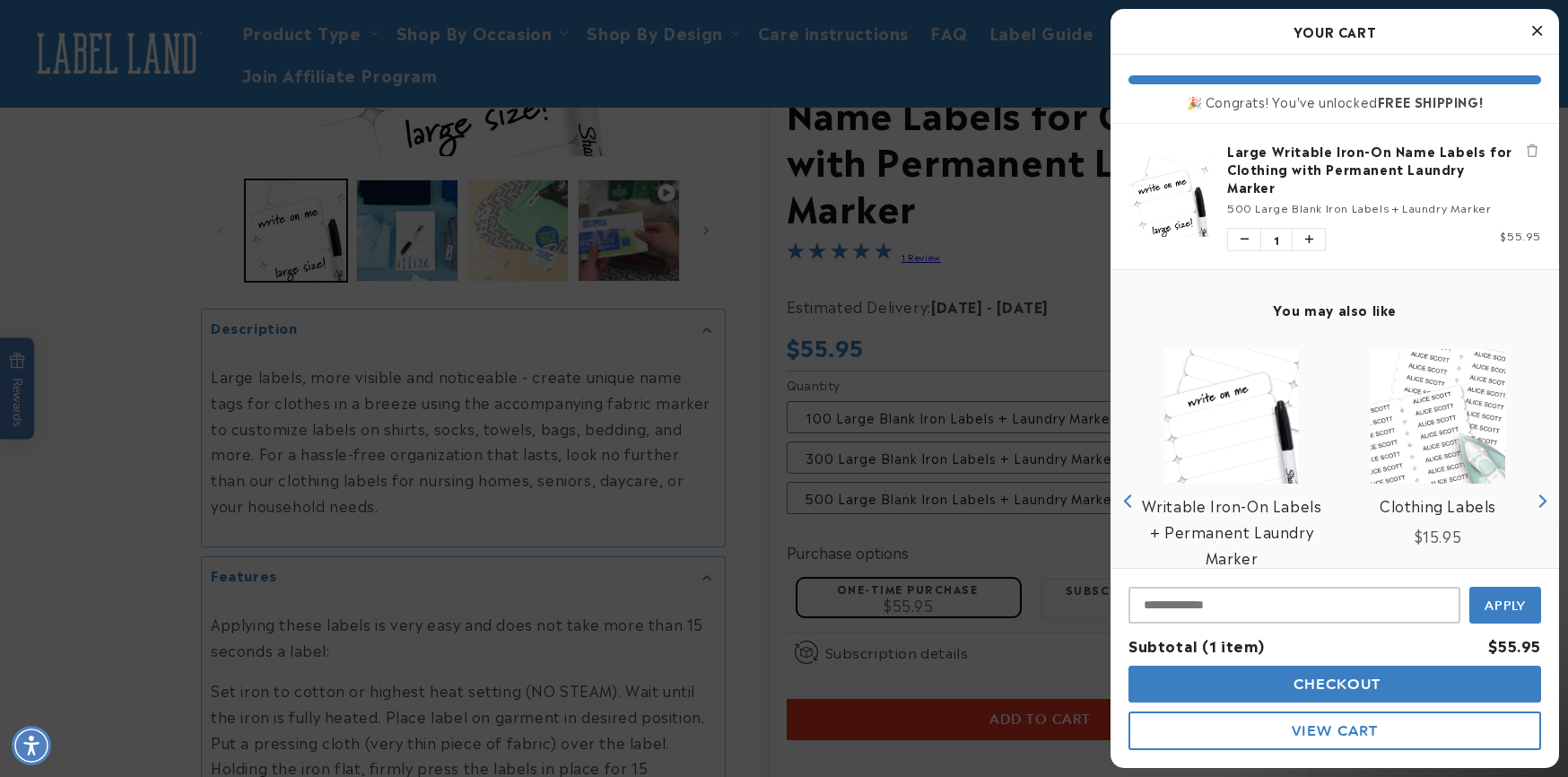
click at [1538, 29] on icon "Close Cart" at bounding box center [1538, 30] width 10 height 16
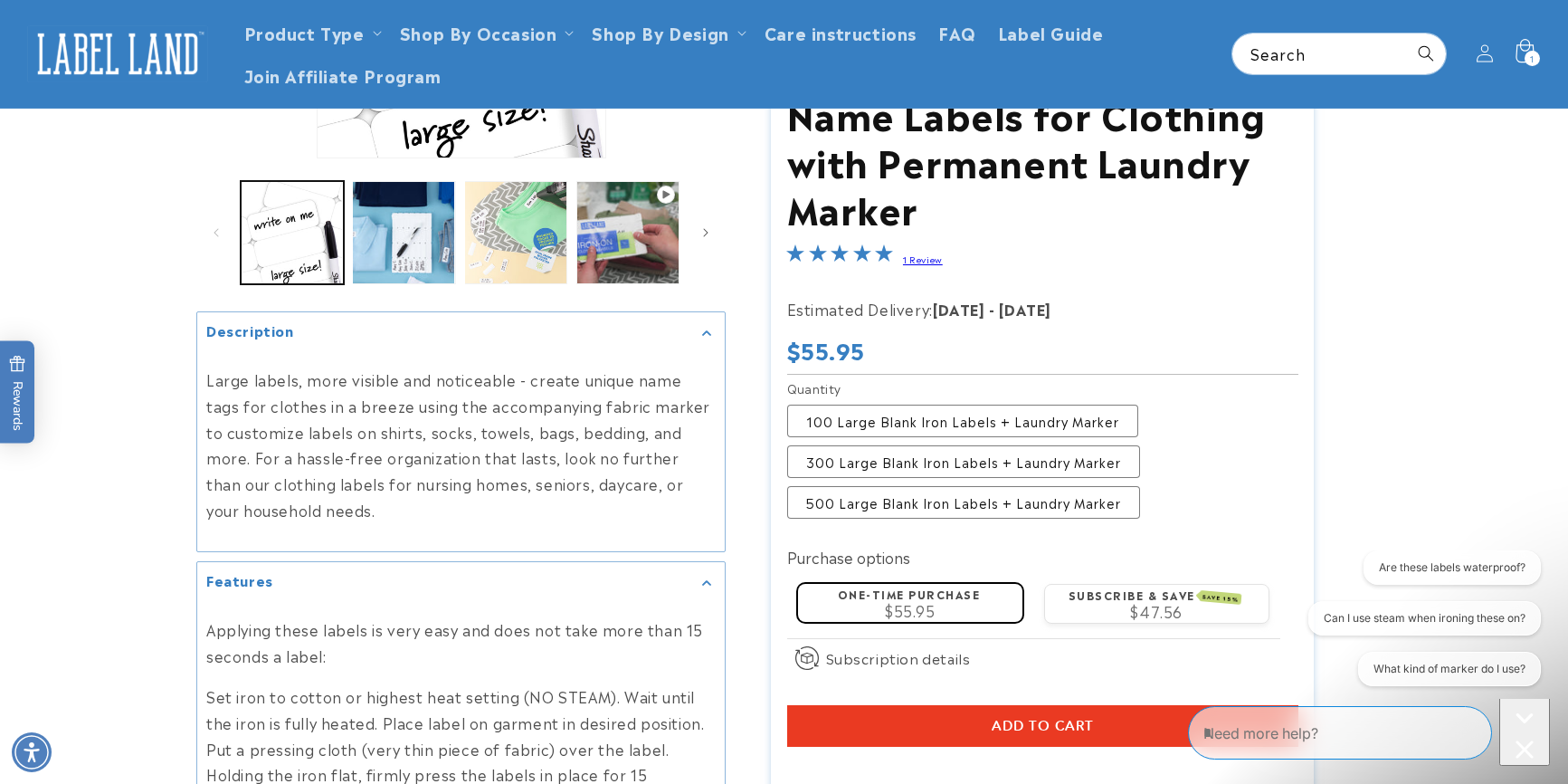
click at [1526, 57] on div "1 1 item" at bounding box center [1532, 59] width 15 height 15
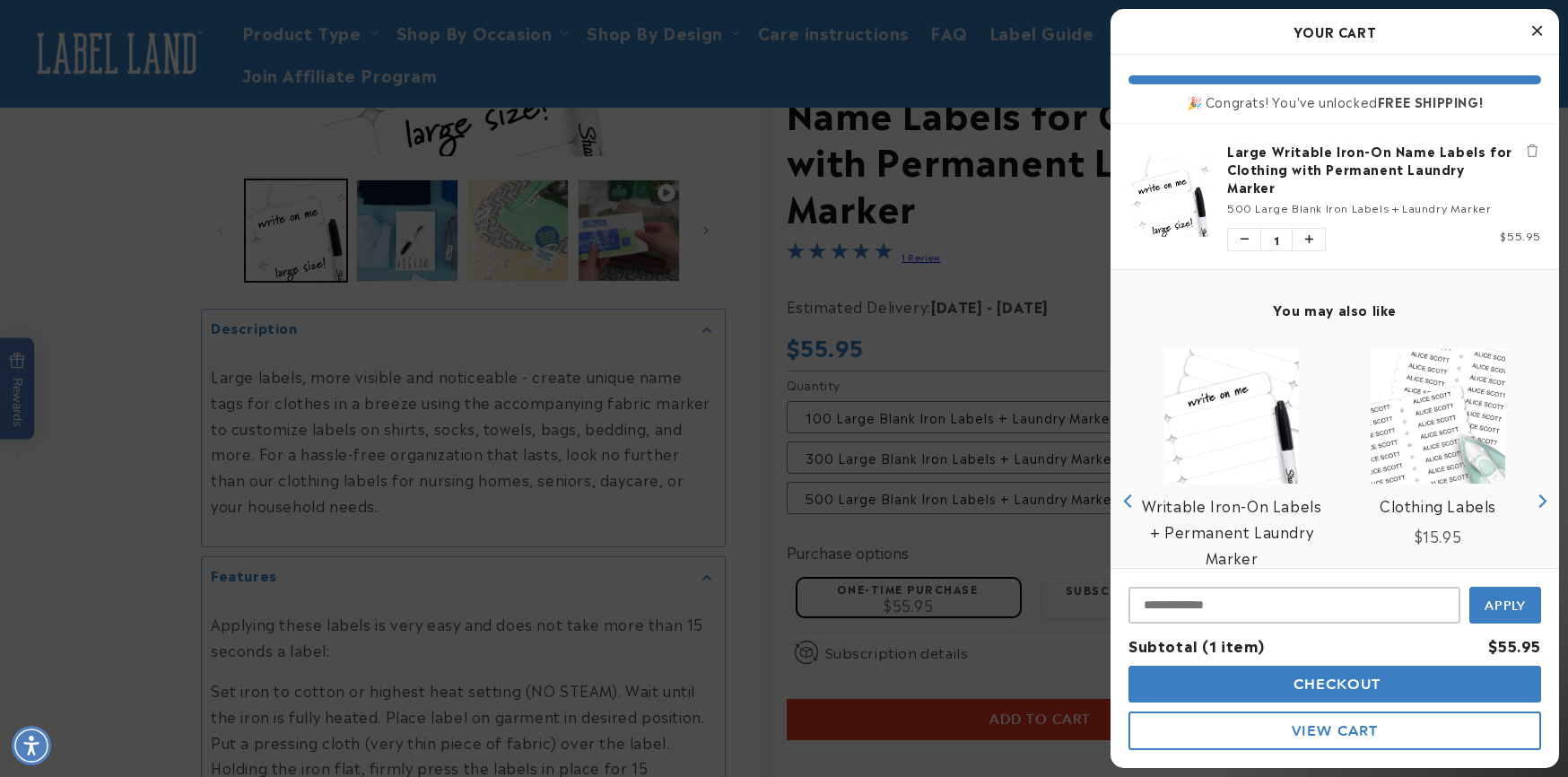
click at [1292, 674] on button "Checkout" at bounding box center [1335, 684] width 413 height 37
